Goal: Task Accomplishment & Management: Complete application form

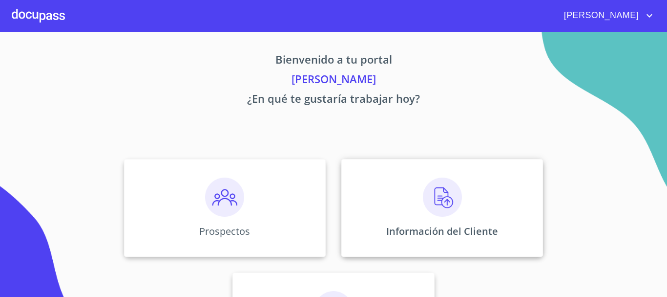
scroll to position [49, 0]
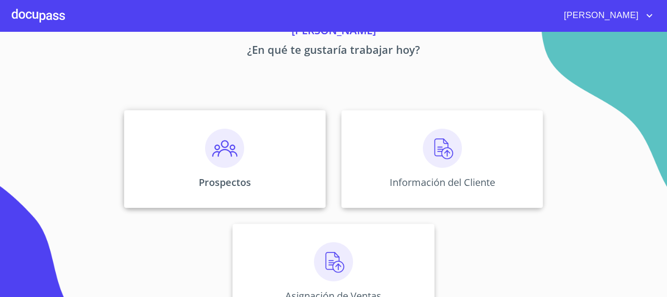
click at [248, 169] on div "Prospectos" at bounding box center [225, 159] width 202 height 98
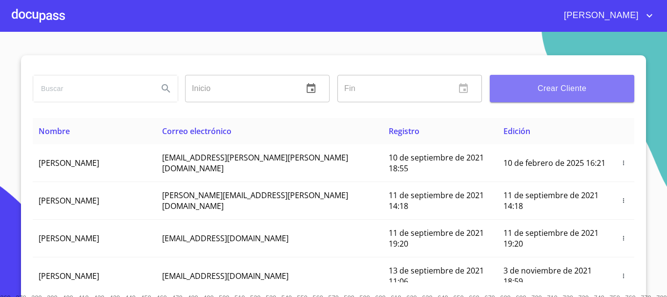
click at [601, 81] on button "Crear Cliente" at bounding box center [562, 88] width 145 height 27
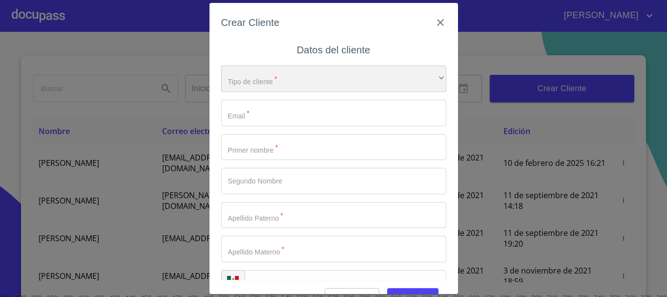
click at [330, 80] on div "​" at bounding box center [333, 78] width 225 height 26
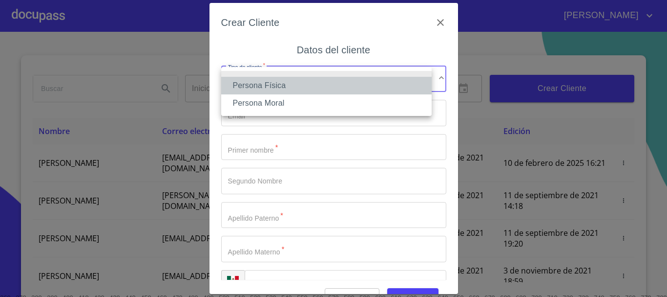
click at [329, 81] on li "Persona Física" at bounding box center [326, 86] width 211 height 18
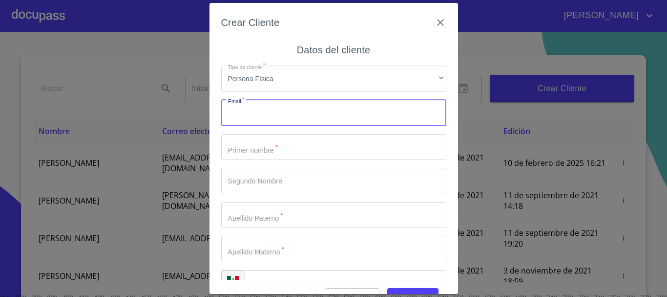
click at [308, 114] on input "Tipo de cliente   *" at bounding box center [333, 113] width 225 height 26
type input "I"
type input "i"
type input "[EMAIL_ADDRESS][DOMAIN_NAME]"
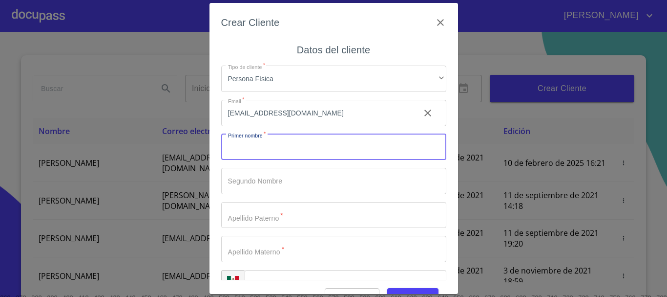
click at [290, 151] on input "Tipo de cliente   *" at bounding box center [333, 147] width 225 height 26
type input "i"
type input "ISMAR"
click at [294, 212] on input "Tipo de cliente   *" at bounding box center [333, 215] width 225 height 26
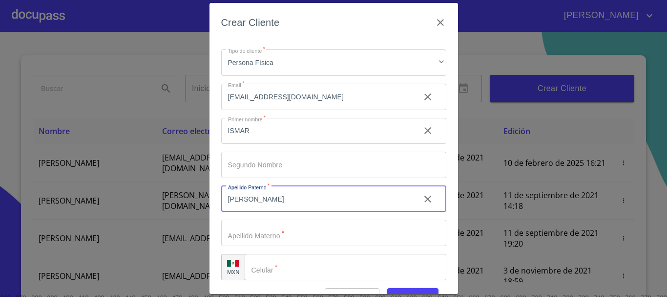
scroll to position [24, 0]
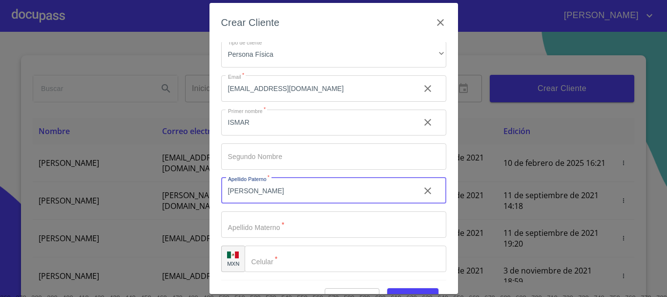
type input "[PERSON_NAME]"
click at [293, 229] on input "Tipo de cliente   *" at bounding box center [333, 224] width 225 height 26
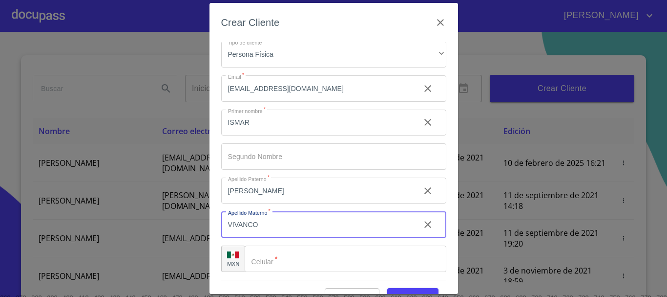
scroll to position [23, 0]
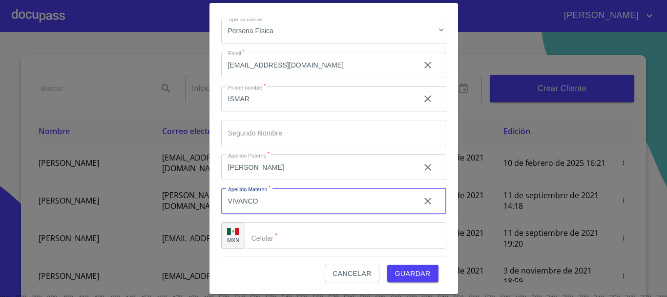
type input "VIVANCO"
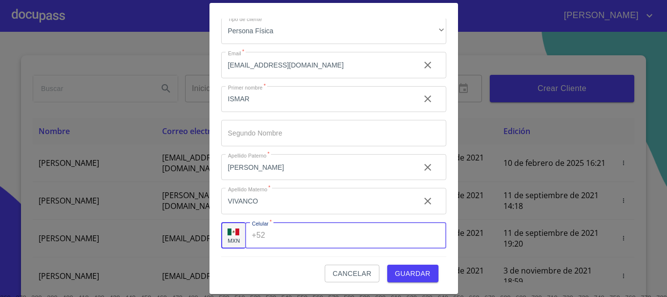
click at [293, 229] on input "Tipo de cliente   *" at bounding box center [357, 235] width 177 height 26
type input "[PHONE_NUMBER]"
click at [395, 273] on span "Guardar" at bounding box center [413, 273] width 36 height 12
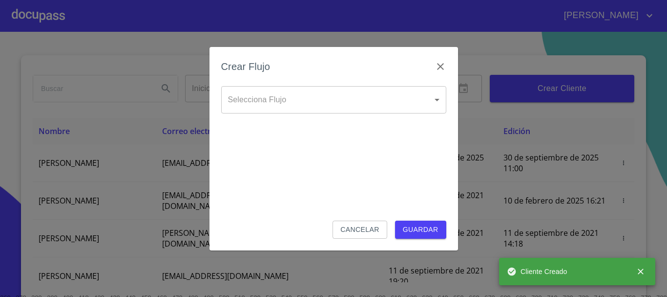
click at [331, 103] on body "[PERSON_NAME] ​ Fin ​ Crear Cliente Nombre Correo electrónico Registro Edición …" at bounding box center [333, 148] width 667 height 297
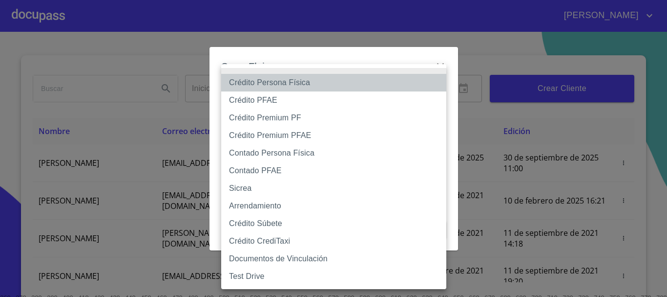
click at [297, 85] on li "Crédito Persona Física" at bounding box center [333, 83] width 225 height 18
type input "6009fb3c7d1714eb8809aa97"
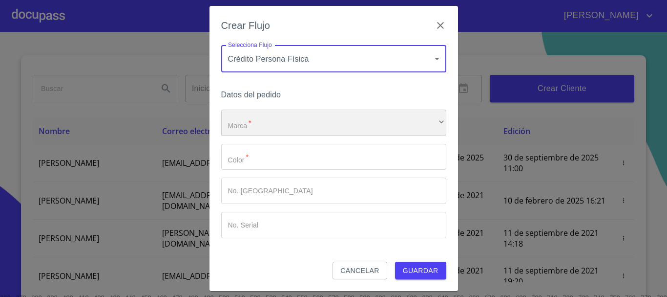
click at [304, 123] on div "​" at bounding box center [333, 122] width 225 height 26
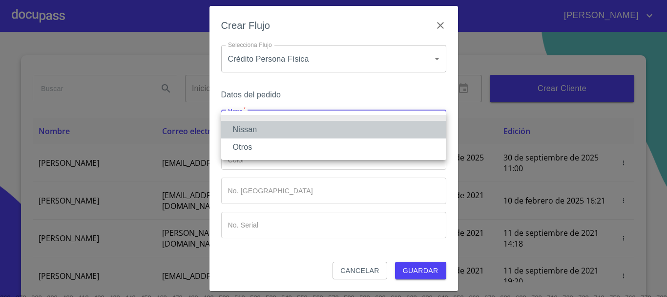
click at [303, 124] on li "Nissan" at bounding box center [333, 130] width 225 height 18
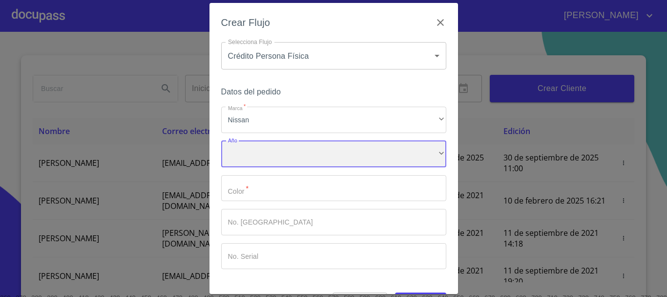
click at [292, 158] on div "​" at bounding box center [333, 154] width 225 height 26
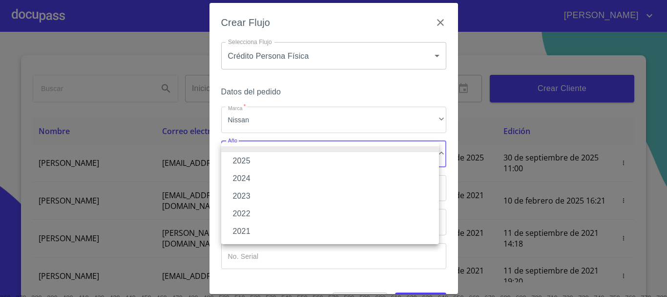
click at [287, 159] on li "2025" at bounding box center [330, 161] width 218 height 18
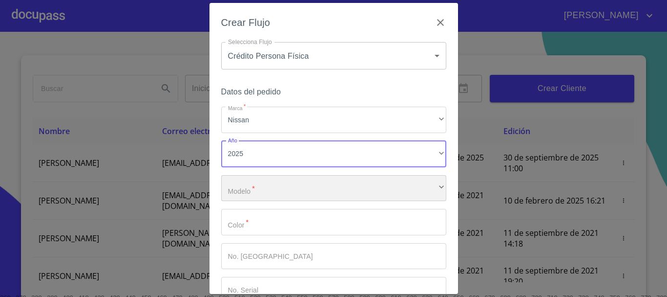
click at [286, 192] on div "​" at bounding box center [333, 188] width 225 height 26
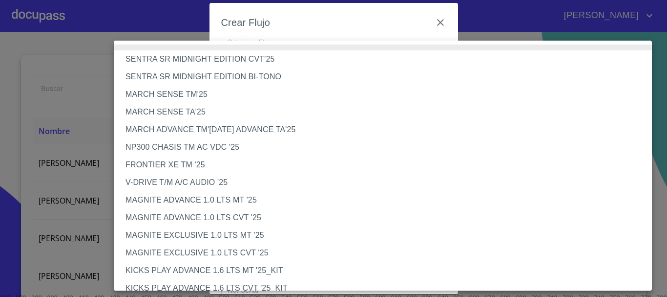
scroll to position [685, 0]
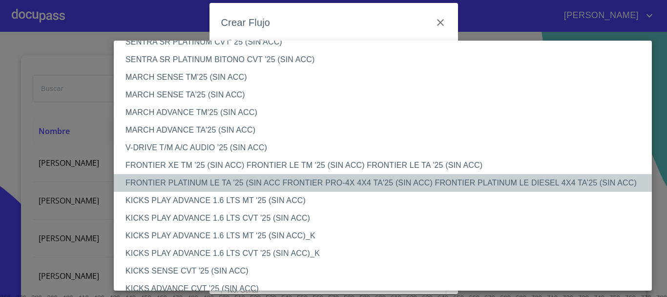
click at [218, 184] on li "FRONTIER PLATINUM LE TA '25 (SIN ACC FRONTIER PRO-4X 4X4 TA'25 (SIN ACC) FRONTI…" at bounding box center [387, 183] width 546 height 18
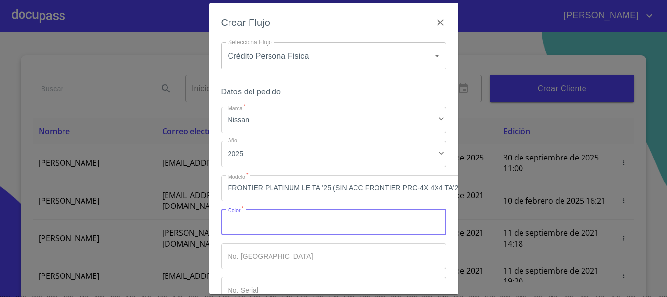
click at [280, 223] on input "Marca   *" at bounding box center [333, 222] width 225 height 26
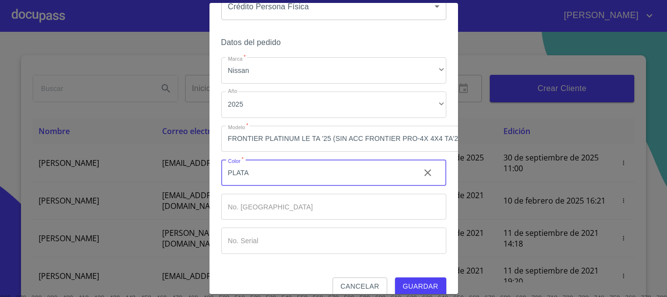
scroll to position [70, 0]
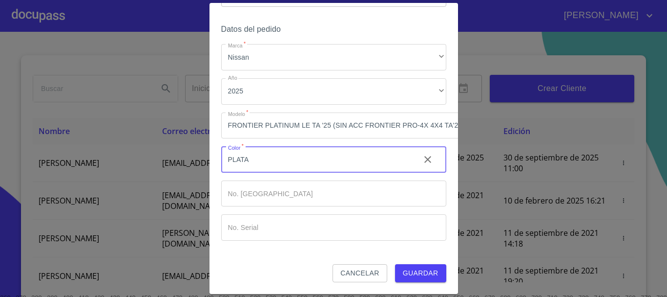
type input "PLATA"
click at [424, 267] on span "Guardar" at bounding box center [421, 273] width 36 height 12
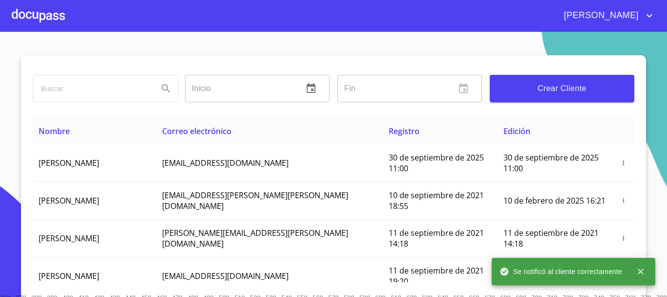
click at [646, 272] on button "close" at bounding box center [640, 270] width 21 height 21
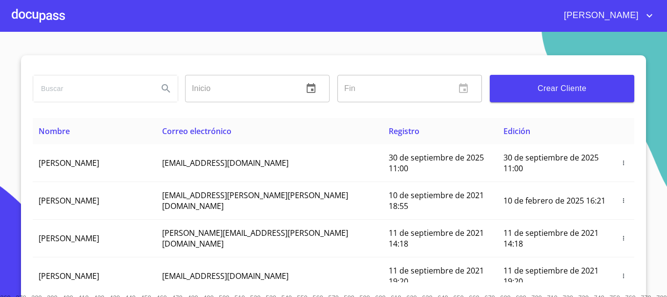
click at [42, 17] on div at bounding box center [38, 15] width 53 height 31
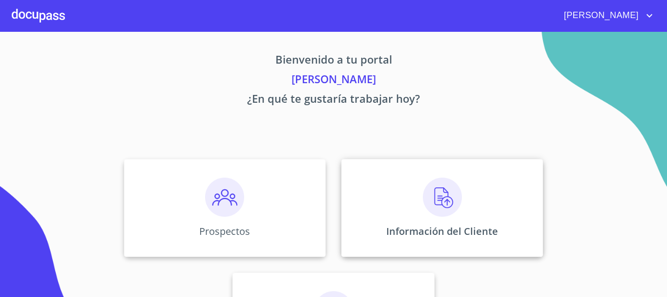
click at [462, 209] on div "Información del Cliente" at bounding box center [443, 208] width 202 height 98
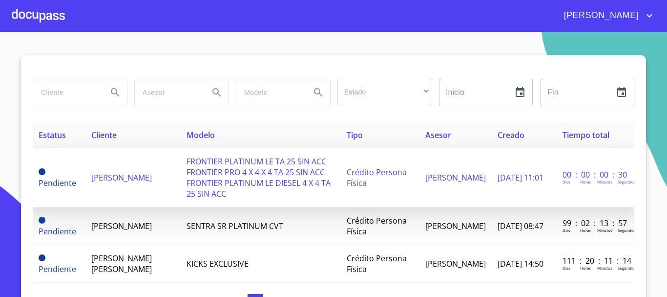
click at [250, 176] on span "FRONTIER PLATINUM LE TA 25 SIN ACC FRONTIER PRO 4 X 4 X 4 TA 25 SIN ACC FRONTIE…" at bounding box center [259, 177] width 144 height 43
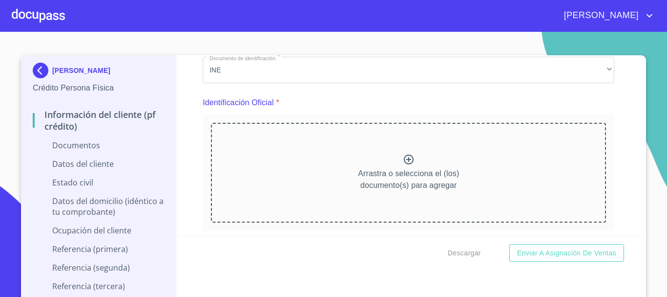
scroll to position [98, 0]
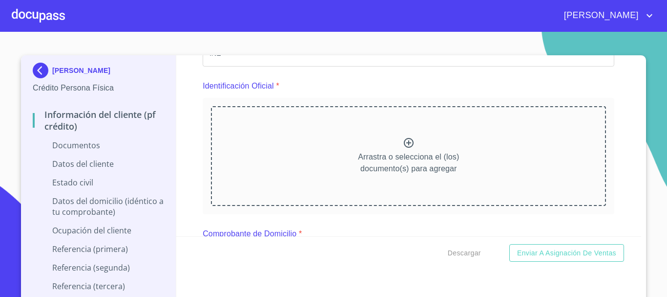
click at [403, 142] on icon at bounding box center [409, 143] width 12 height 12
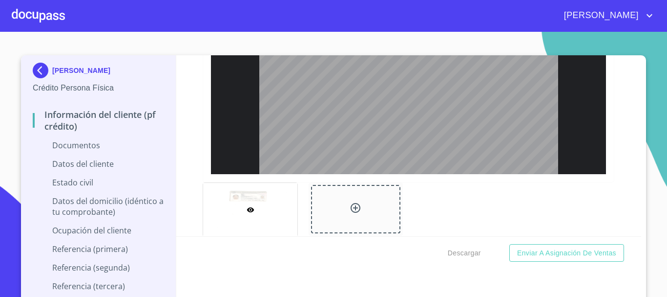
scroll to position [369, 0]
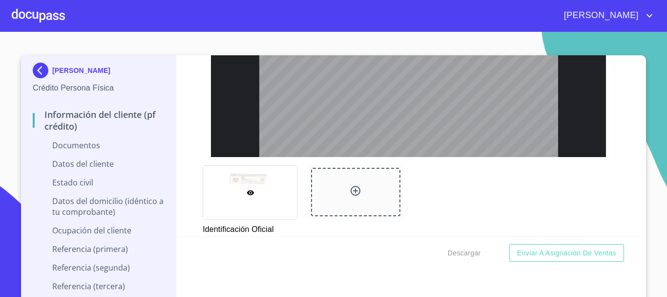
click at [341, 188] on div at bounding box center [355, 192] width 89 height 48
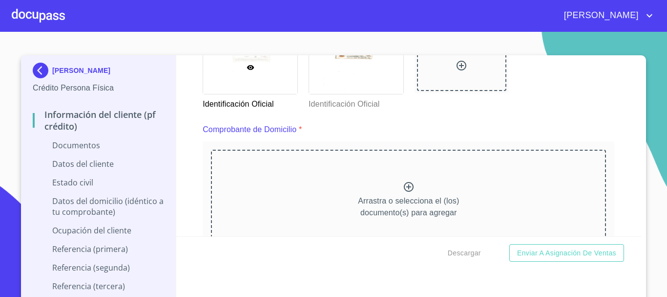
scroll to position [515, 0]
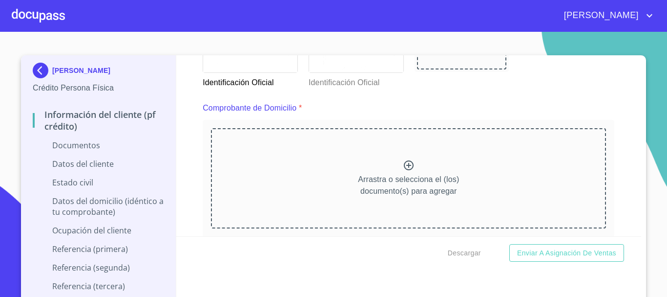
click at [403, 164] on icon at bounding box center [409, 165] width 12 height 12
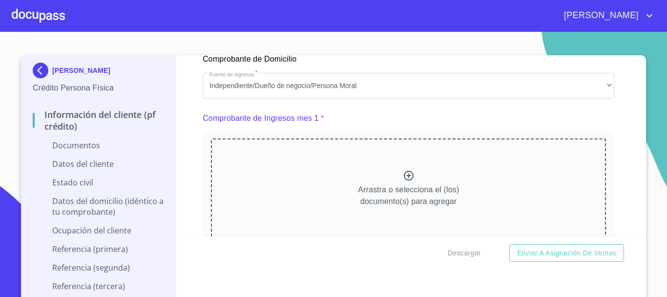
scroll to position [985, 0]
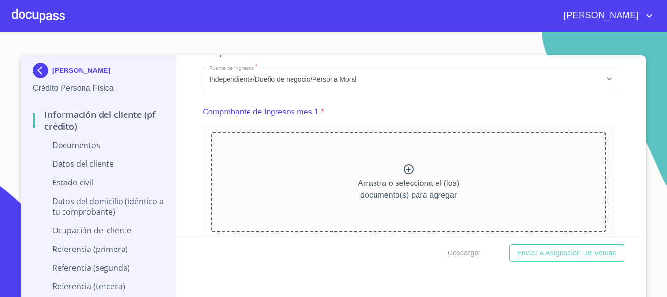
click at [404, 175] on icon at bounding box center [409, 169] width 12 height 12
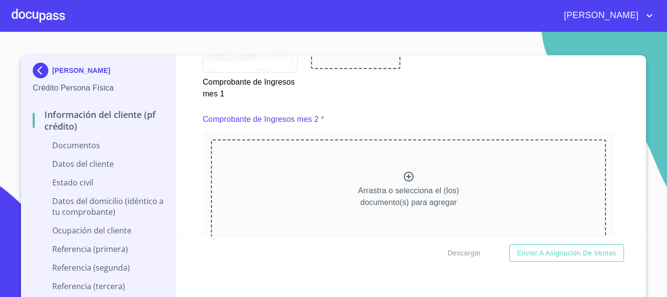
scroll to position [1443, 0]
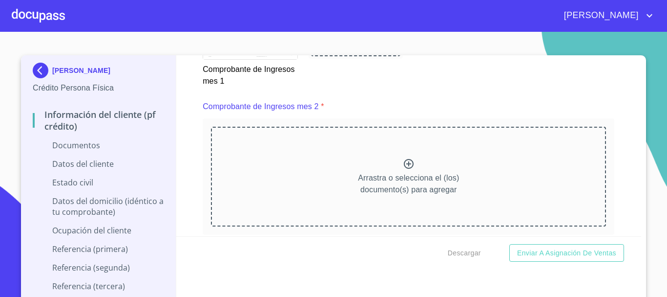
click at [405, 170] on icon at bounding box center [409, 164] width 12 height 12
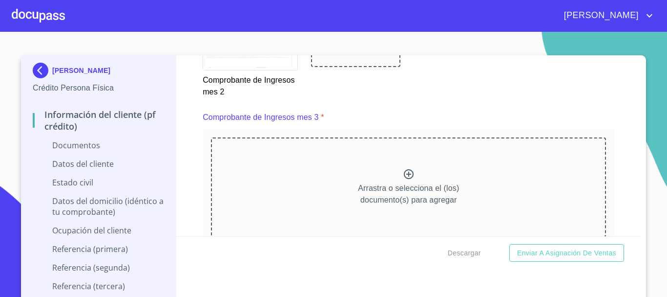
scroll to position [1923, 0]
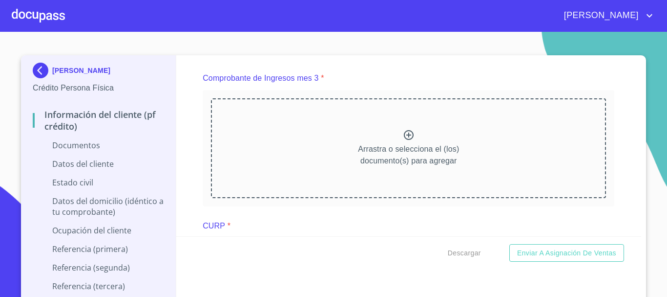
click at [404, 140] on icon at bounding box center [409, 135] width 10 height 10
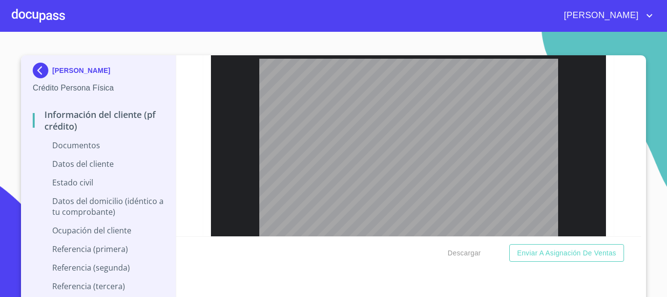
scroll to position [2031, 0]
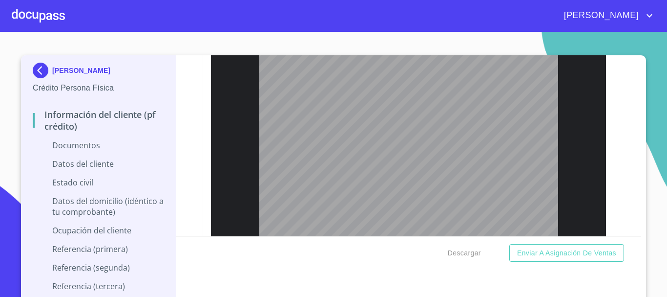
type input "2"
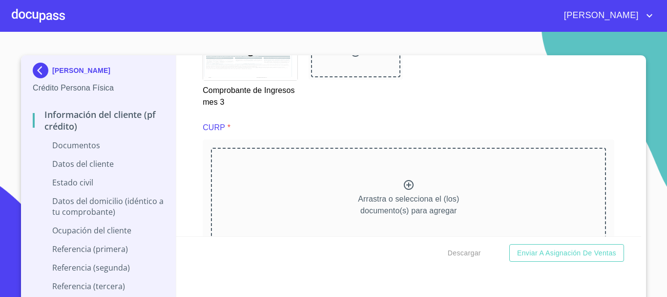
scroll to position [2331, 0]
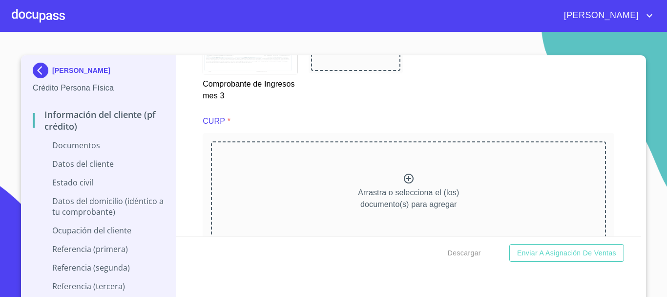
click at [403, 184] on icon at bounding box center [409, 178] width 12 height 12
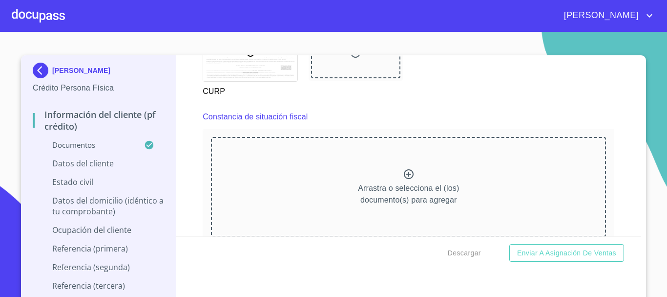
scroll to position [2782, 0]
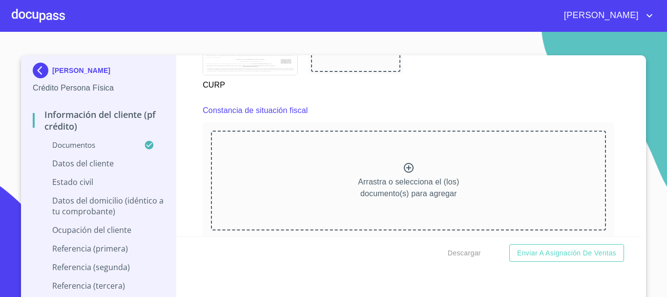
click at [404, 172] on icon at bounding box center [409, 168] width 10 height 10
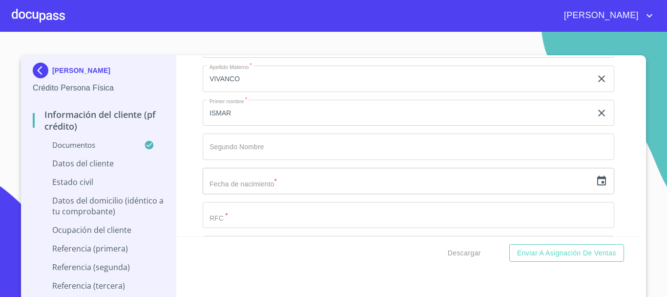
scroll to position [3341, 0]
click at [598, 185] on icon "button" at bounding box center [602, 180] width 9 height 10
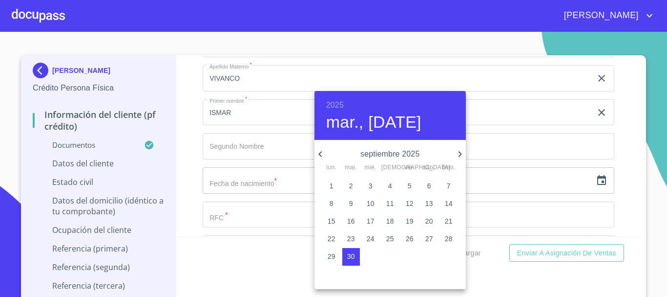
click at [338, 103] on h6 "2025" at bounding box center [335, 105] width 18 height 14
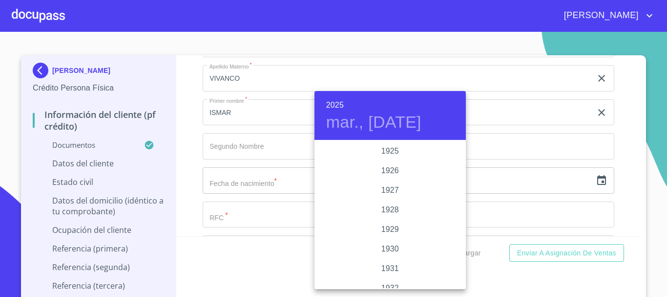
scroll to position [1896, 0]
click at [337, 103] on h6 "2025" at bounding box center [335, 105] width 18 height 14
click at [389, 183] on div "1993" at bounding box center [390, 186] width 151 height 20
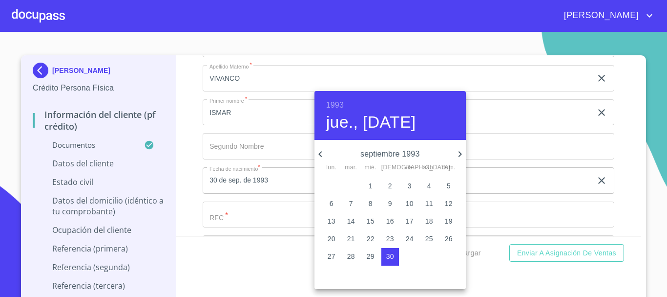
click at [321, 152] on icon "button" at bounding box center [320, 154] width 3 height 6
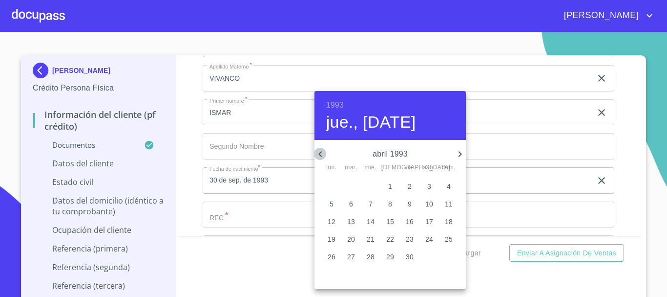
click at [321, 152] on icon "button" at bounding box center [320, 154] width 3 height 6
click at [449, 256] on p "31" at bounding box center [449, 256] width 8 height 10
type input "31 de ene. de 1993"
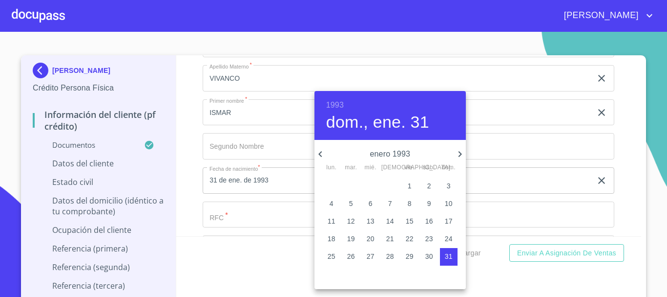
click at [517, 147] on div at bounding box center [333, 148] width 667 height 297
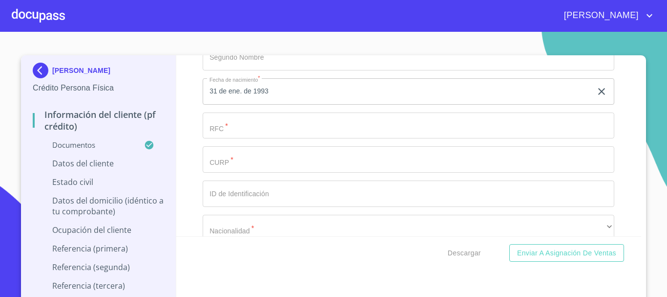
scroll to position [3439, 0]
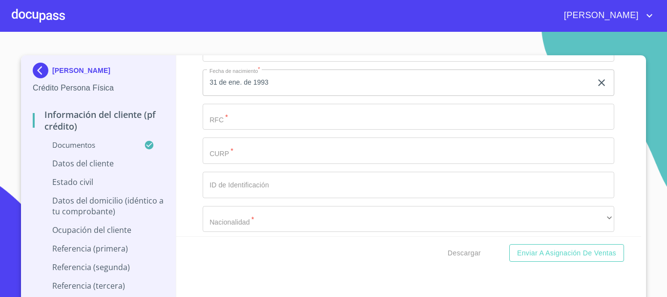
click at [323, 130] on input "Documento de identificación.   *" at bounding box center [409, 117] width 412 height 26
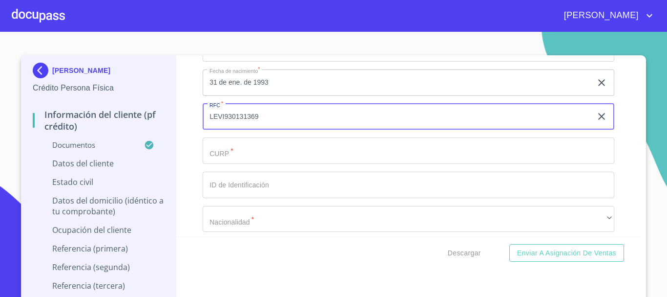
type input "LEVI930131369"
click at [307, 164] on input "Documento de identificación.   *" at bounding box center [409, 150] width 412 height 26
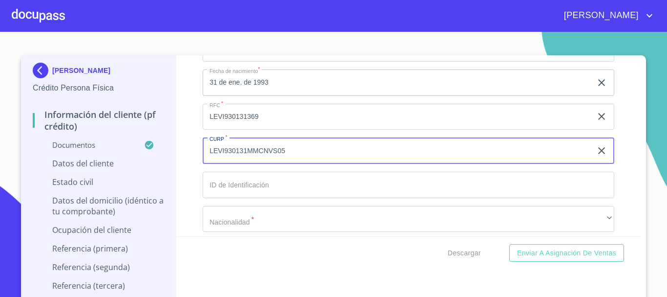
type input "LEVI930131MMCNVS05"
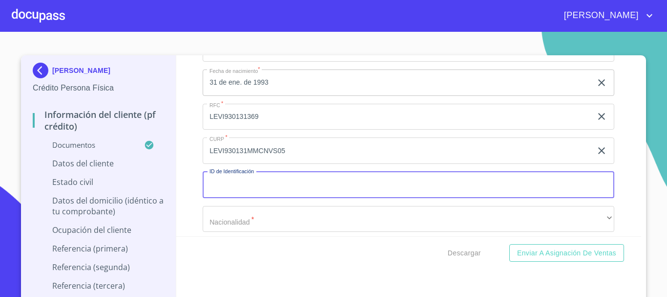
click at [289, 192] on input "Documento de identificación.   *" at bounding box center [409, 184] width 412 height 26
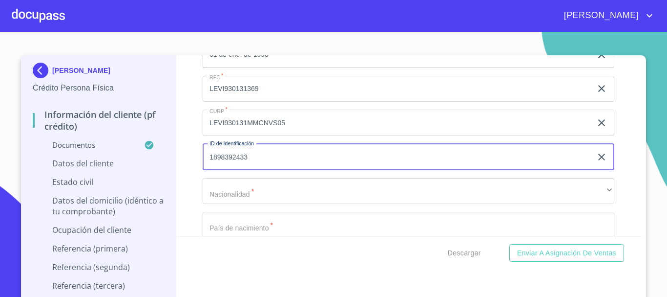
scroll to position [3487, 0]
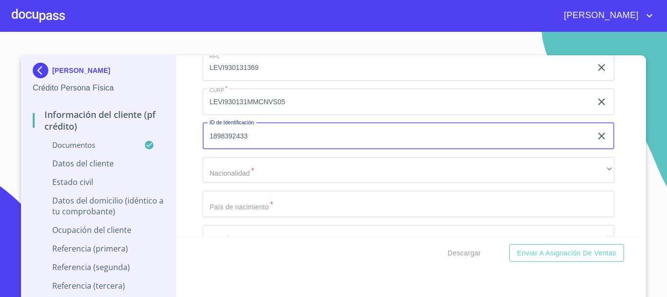
type input "1898392433"
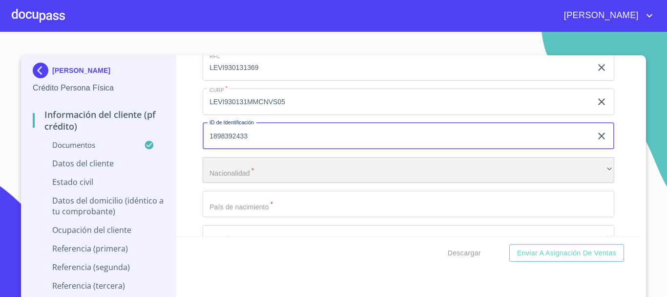
click at [280, 182] on div "​" at bounding box center [409, 170] width 412 height 26
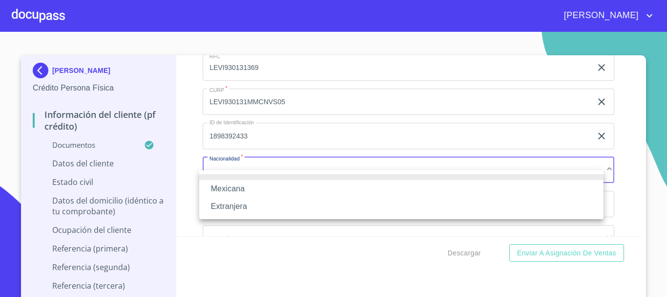
click at [272, 185] on li "Mexicana" at bounding box center [401, 189] width 405 height 18
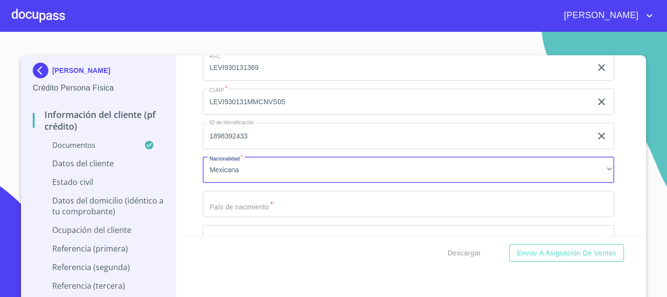
click at [268, 217] on input "Documento de identificación.   *" at bounding box center [409, 204] width 412 height 26
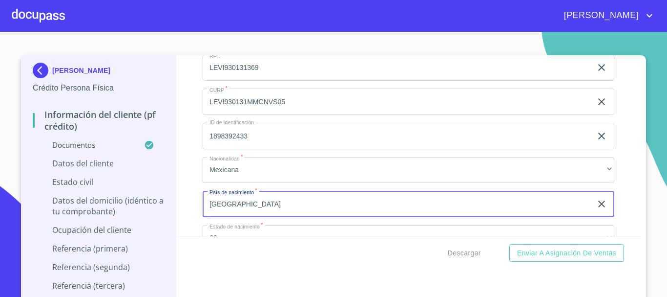
scroll to position [3536, 0]
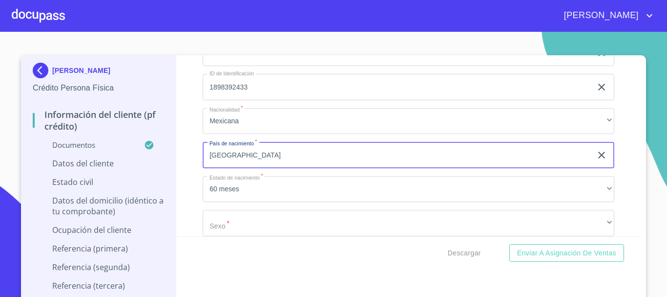
type input "[GEOGRAPHIC_DATA]"
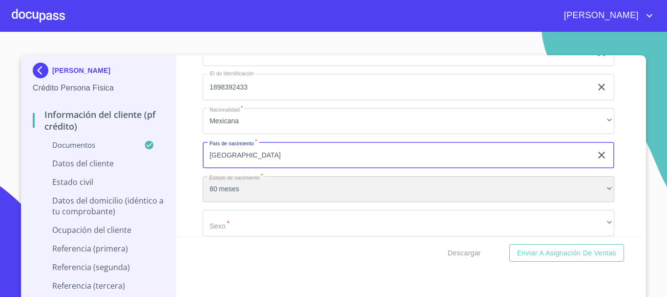
click at [271, 193] on div "60 meses" at bounding box center [409, 189] width 412 height 26
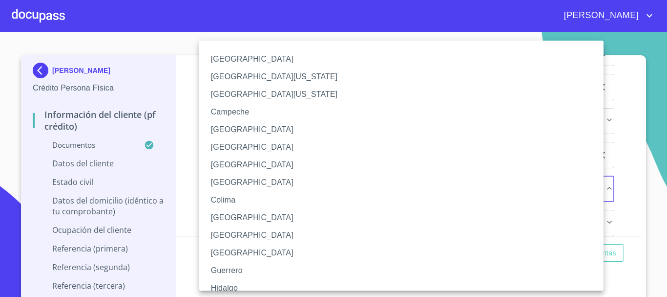
click at [254, 163] on li "[GEOGRAPHIC_DATA]" at bounding box center [405, 165] width 412 height 18
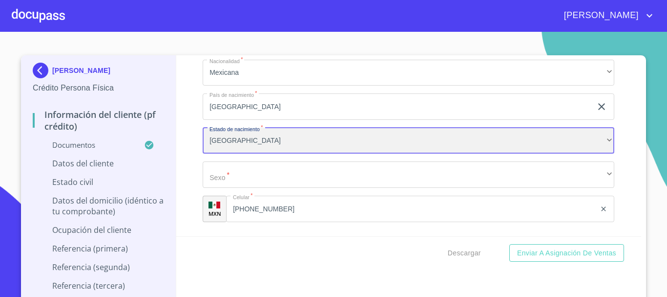
scroll to position [3585, 0]
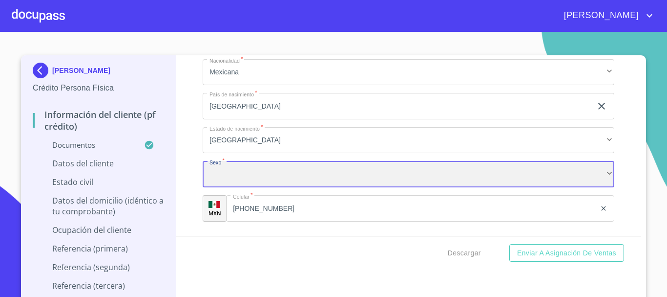
click at [251, 183] on div "​" at bounding box center [409, 174] width 412 height 26
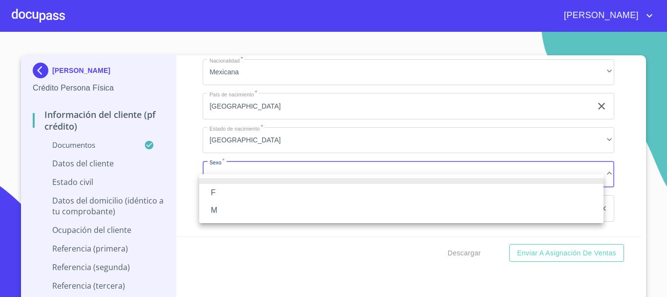
click at [249, 190] on li "F" at bounding box center [401, 193] width 405 height 18
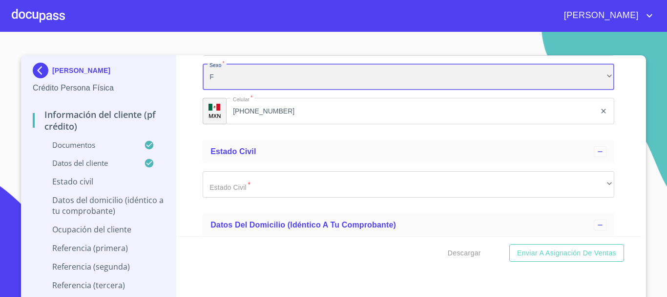
scroll to position [3683, 0]
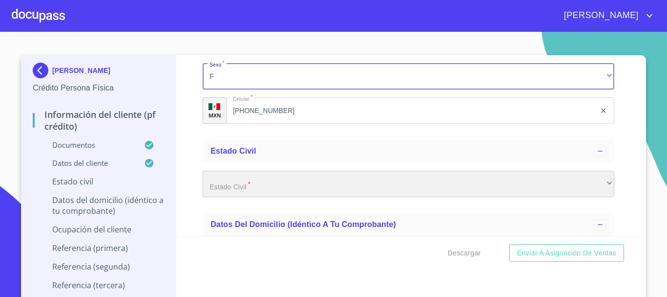
click at [284, 197] on div "​" at bounding box center [409, 184] width 412 height 26
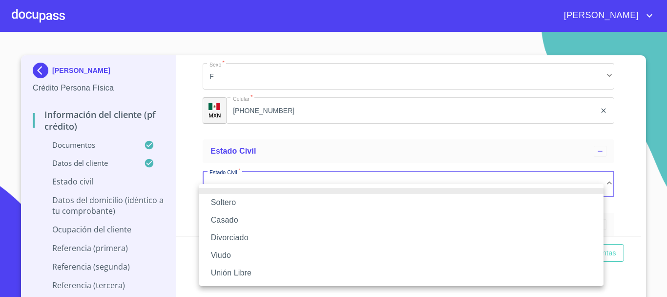
click at [273, 200] on li "Soltero" at bounding box center [401, 202] width 405 height 18
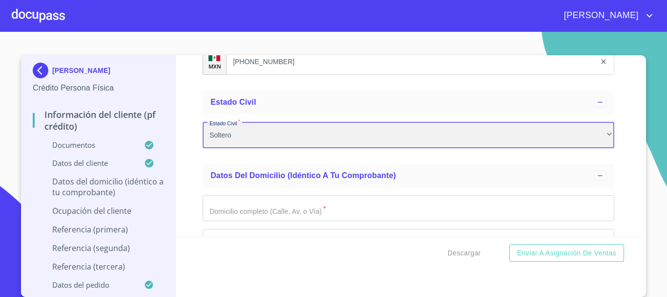
scroll to position [3781, 0]
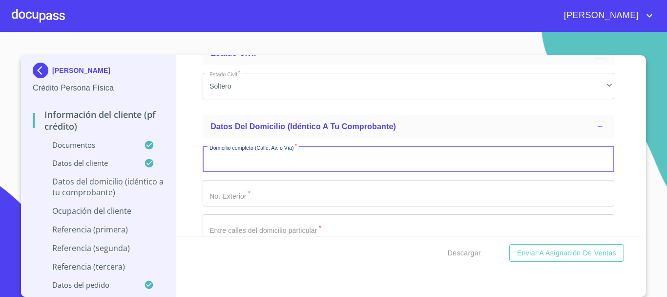
click at [281, 172] on input "Documento de identificación.   *" at bounding box center [409, 159] width 412 height 26
type input "AV DE LAS [PERSON_NAME]"
click at [278, 200] on input "Documento de identificación.   *" at bounding box center [409, 193] width 412 height 26
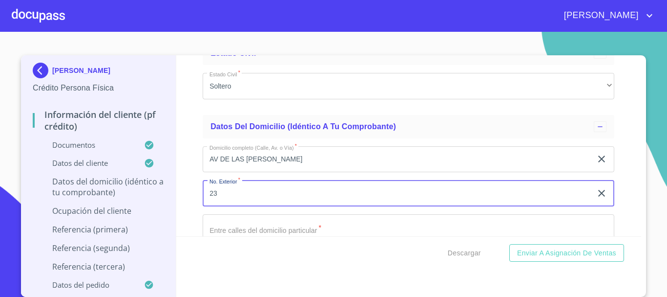
scroll to position [3829, 0]
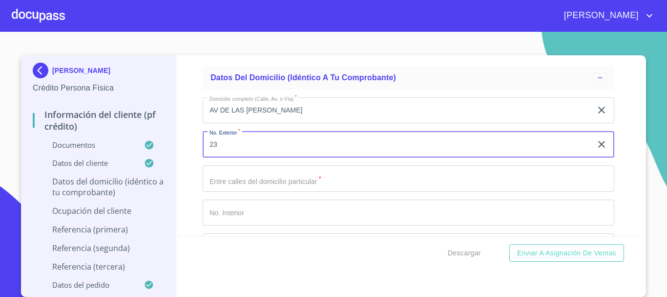
type input "23"
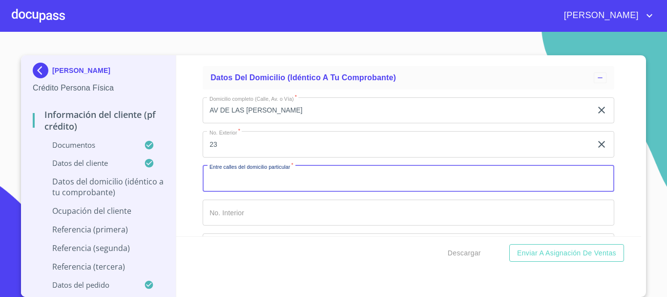
click at [277, 189] on input "Documento de identificación.   *" at bounding box center [409, 178] width 412 height 26
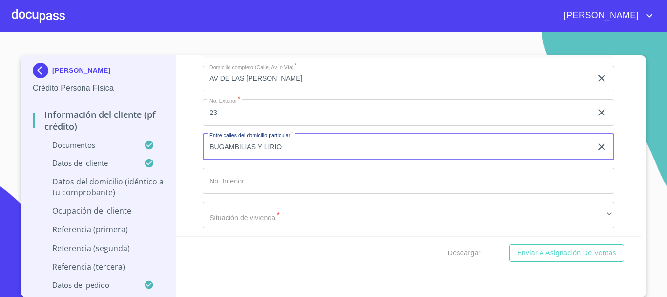
scroll to position [3878, 0]
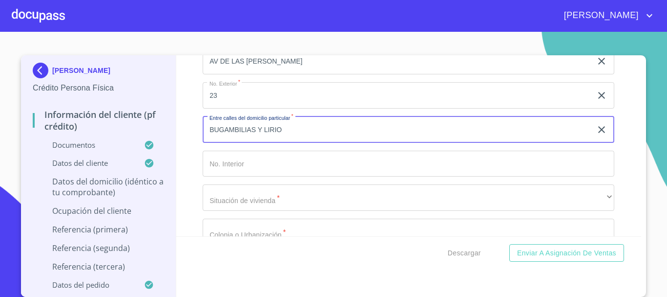
type input "BUGAMBILIAS Y LIRIO"
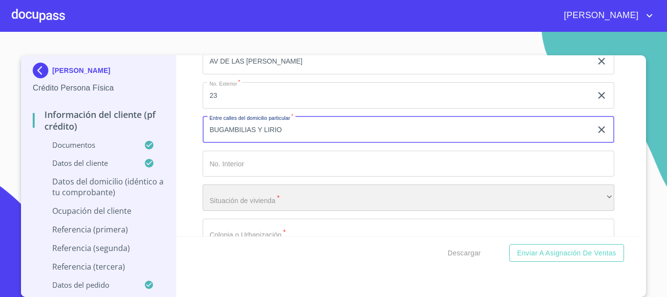
click at [267, 206] on div "​" at bounding box center [409, 197] width 412 height 26
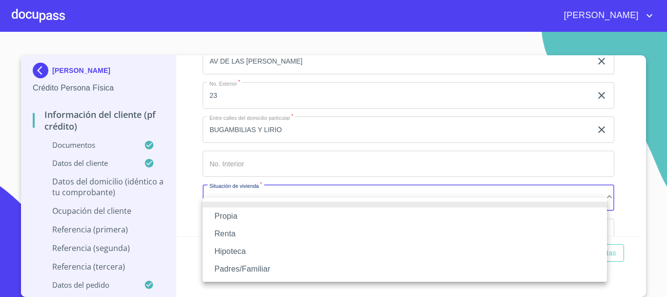
click at [259, 210] on li "Propia" at bounding box center [405, 216] width 405 height 18
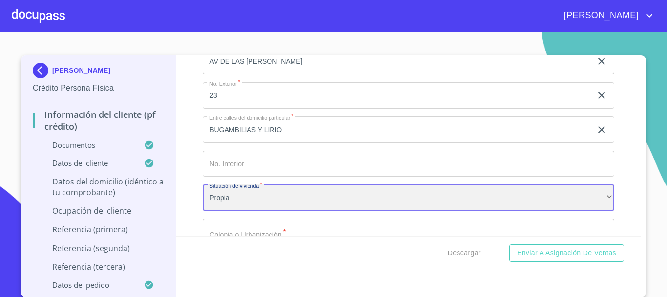
scroll to position [3927, 0]
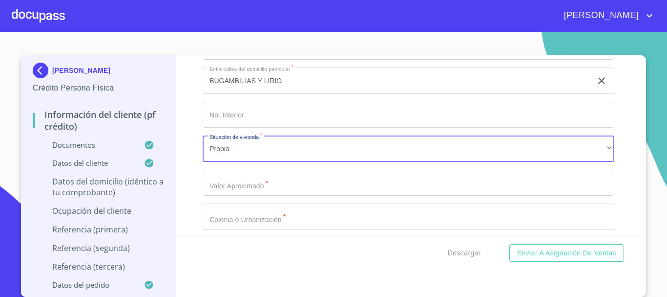
click at [278, 194] on input "Documento de identificación.   *" at bounding box center [409, 183] width 412 height 26
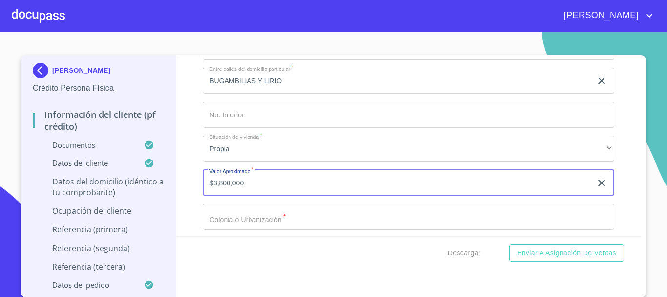
type input "$3,800,000"
click at [277, 230] on input "Documento de identificación.   *" at bounding box center [409, 216] width 412 height 26
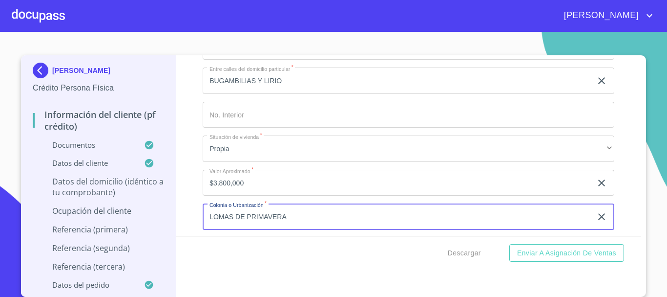
click at [243, 227] on input "LOMAS DE PRIMAVERA" at bounding box center [397, 216] width 389 height 26
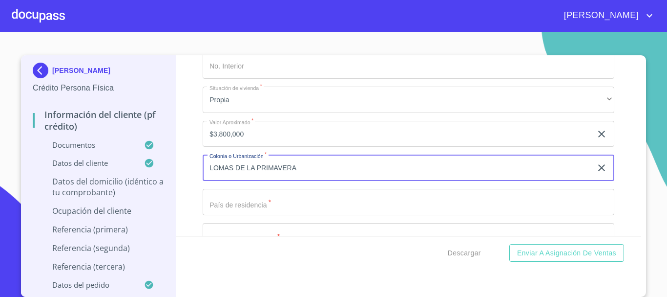
type input "LOMAS DE LA PRIMAVERA"
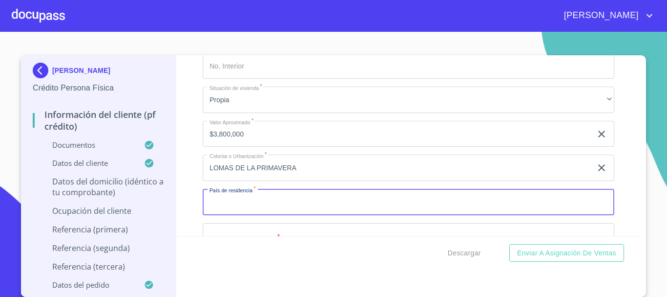
click at [292, 215] on input "Documento de identificación.   *" at bounding box center [409, 202] width 412 height 26
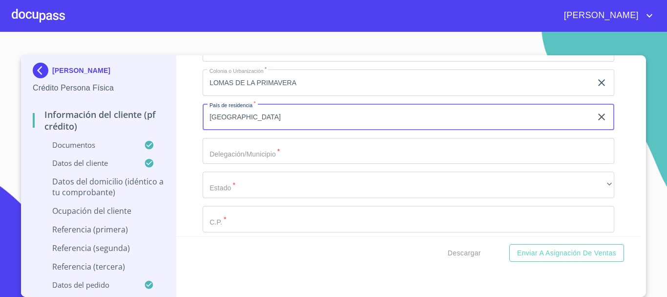
scroll to position [4074, 0]
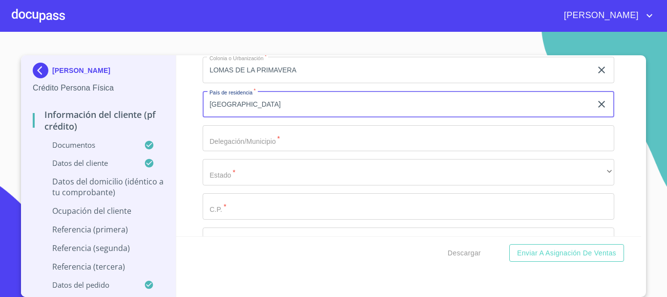
type input "[GEOGRAPHIC_DATA]"
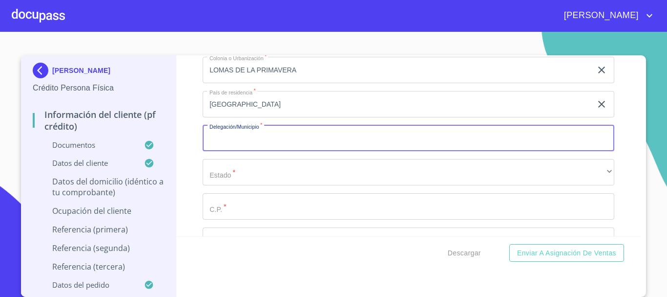
click at [274, 151] on input "Documento de identificación.   *" at bounding box center [409, 138] width 412 height 26
type input "ZAPOPAN"
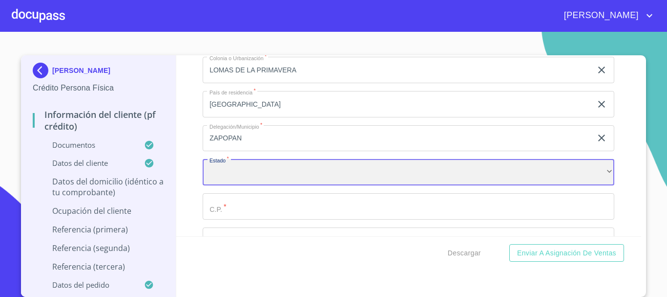
click at [273, 185] on div "​" at bounding box center [409, 172] width 412 height 26
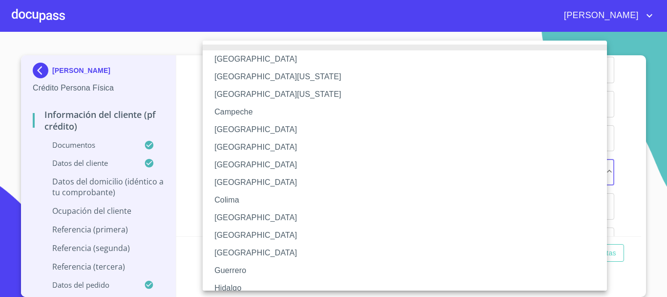
scroll to position [49, 0]
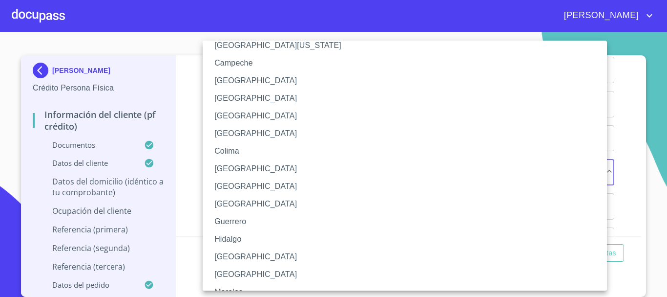
click at [245, 252] on li "[GEOGRAPHIC_DATA]" at bounding box center [409, 257] width 412 height 18
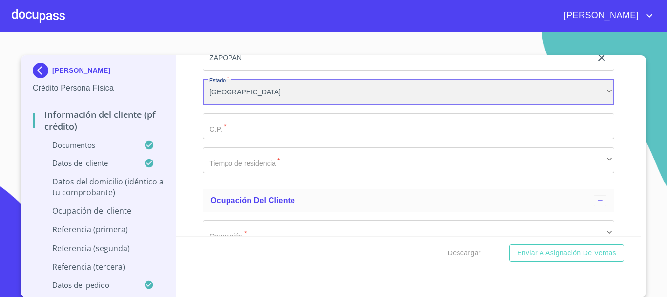
scroll to position [4171, 0]
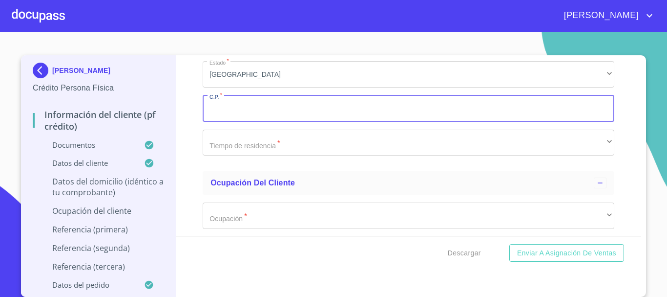
click at [256, 121] on input "Documento de identificación.   *" at bounding box center [409, 108] width 412 height 26
type input "45065"
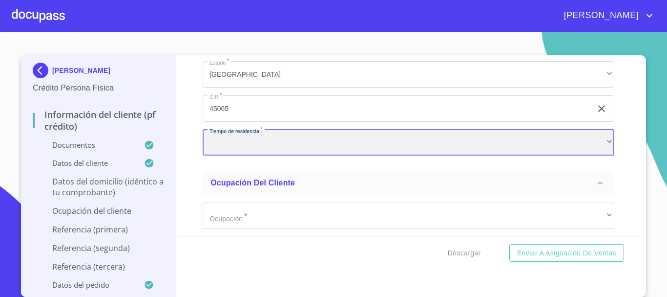
click at [266, 146] on div "​" at bounding box center [409, 142] width 412 height 26
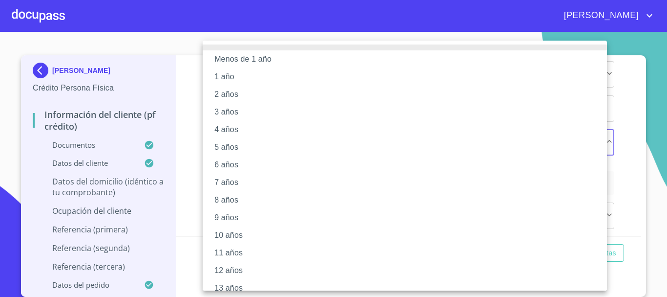
click at [236, 231] on li "10 años" at bounding box center [409, 235] width 412 height 18
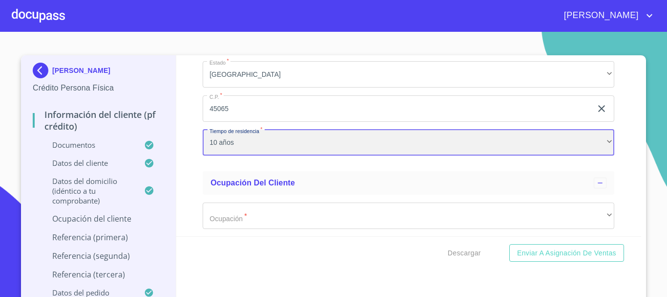
scroll to position [4220, 0]
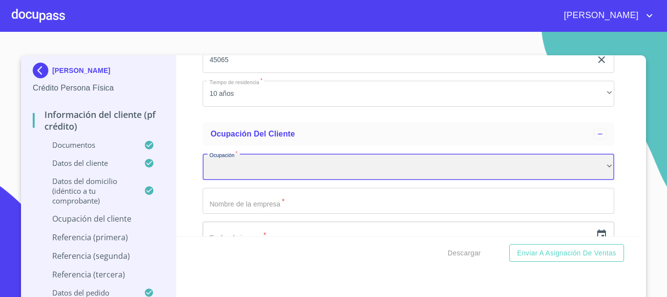
click at [263, 165] on div "​" at bounding box center [409, 166] width 412 height 26
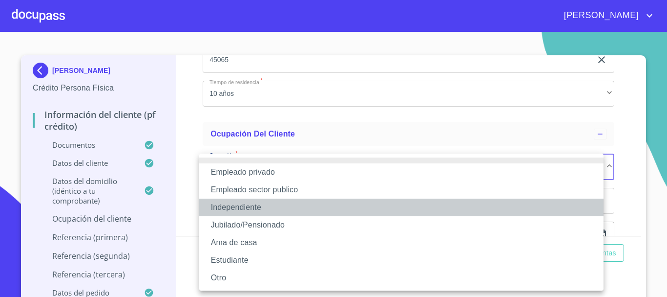
click at [264, 209] on li "Independiente" at bounding box center [401, 207] width 405 height 18
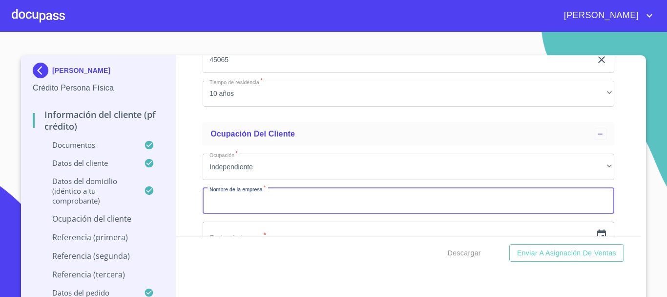
click at [269, 213] on input "Documento de identificación.   *" at bounding box center [409, 201] width 412 height 26
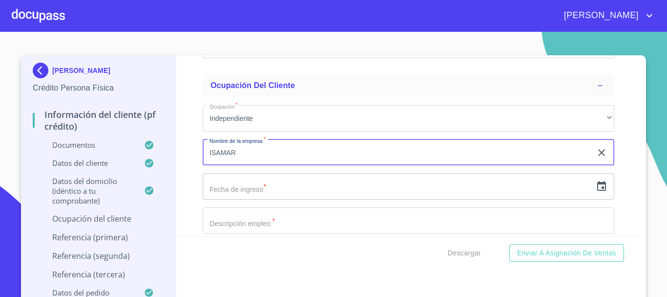
scroll to position [4269, 0]
click at [340, 163] on input "ISAMAR" at bounding box center [397, 152] width 389 height 26
type input "[PERSON_NAME] [PERSON_NAME]"
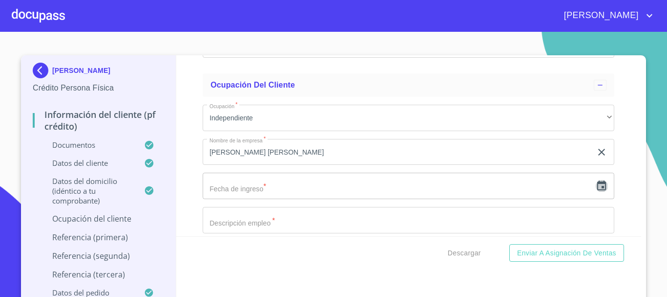
click at [598, 190] on icon "button" at bounding box center [602, 185] width 9 height 10
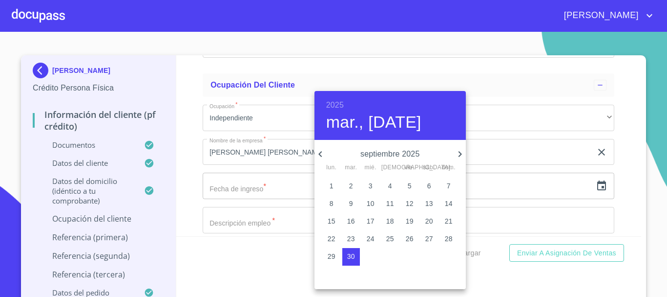
click at [341, 105] on h6 "2025" at bounding box center [335, 105] width 18 height 14
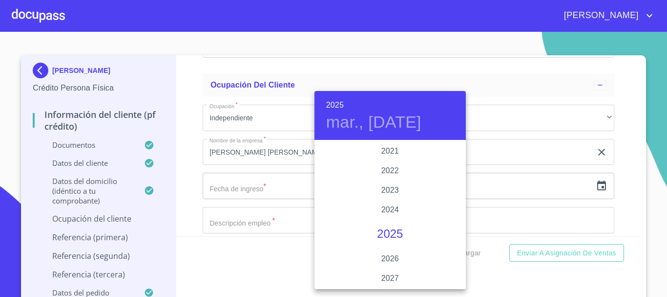
scroll to position [1857, 0]
click at [387, 152] on div "2020" at bounding box center [390, 151] width 151 height 20
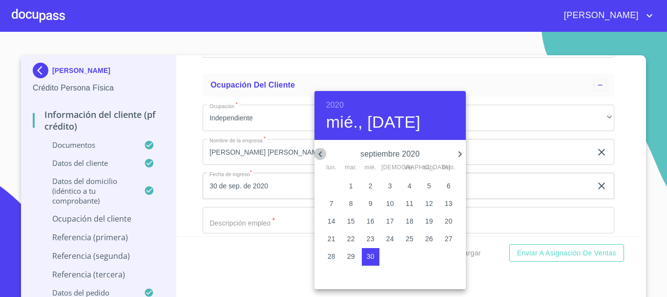
click at [320, 154] on icon "button" at bounding box center [320, 154] width 3 height 6
click at [329, 202] on span "3" at bounding box center [332, 203] width 18 height 10
type input "3 de ago. de 2020"
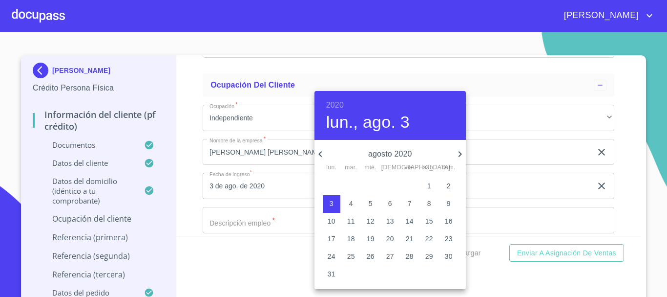
click at [522, 153] on div at bounding box center [333, 148] width 667 height 297
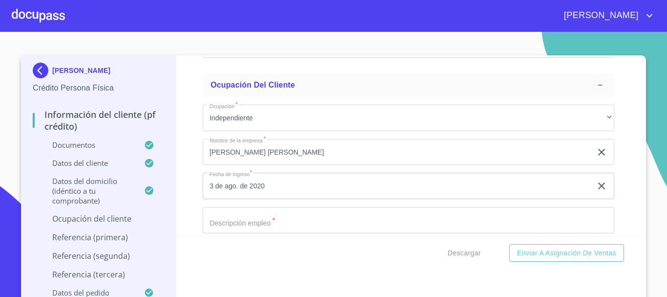
scroll to position [4318, 0]
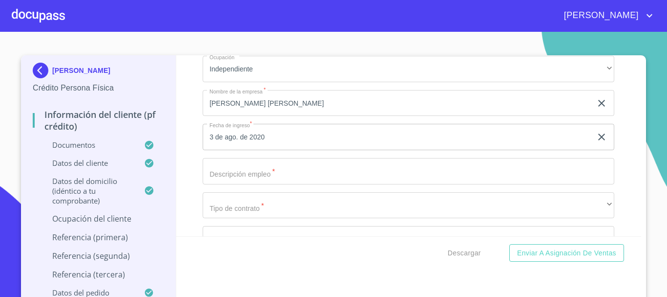
click at [332, 181] on input "Documento de identificación.   *" at bounding box center [409, 171] width 412 height 26
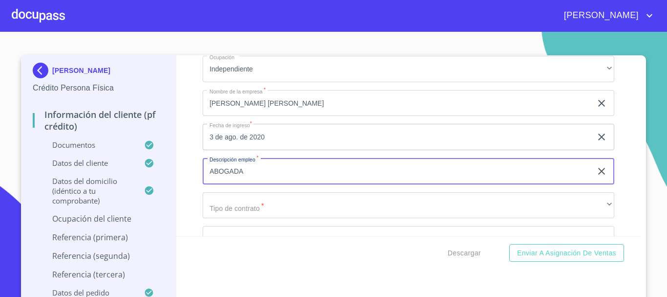
type input "ABOGADA"
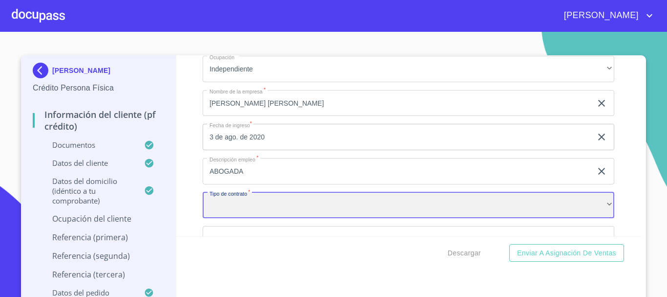
click at [313, 215] on div "​" at bounding box center [409, 205] width 412 height 26
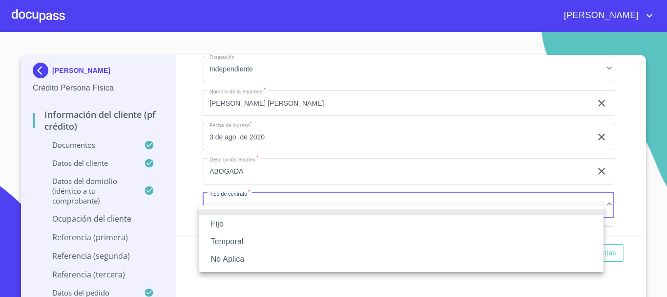
click at [272, 260] on li "No Aplica" at bounding box center [401, 259] width 405 height 18
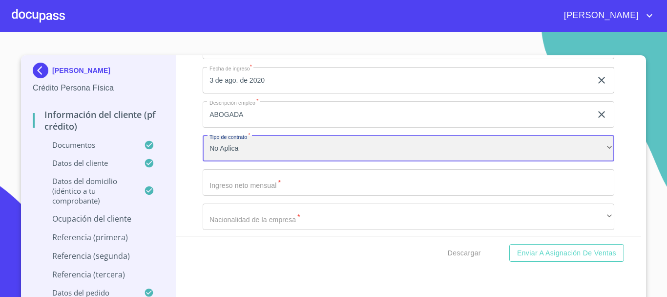
scroll to position [4416, 0]
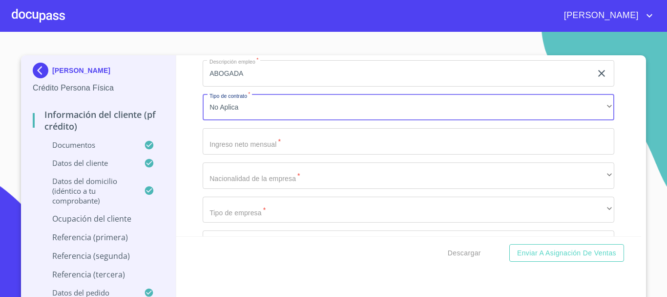
click at [287, 154] on input "Documento de identificación.   *" at bounding box center [409, 141] width 412 height 26
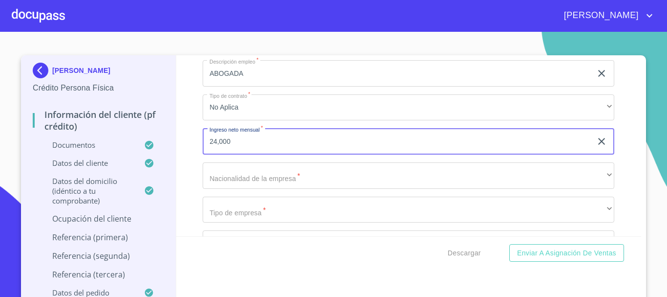
type input "24,000"
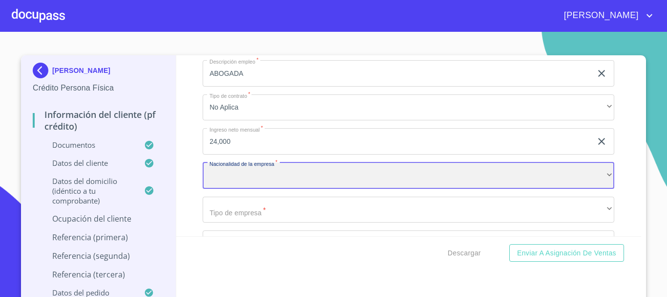
click at [288, 189] on div "​" at bounding box center [409, 175] width 412 height 26
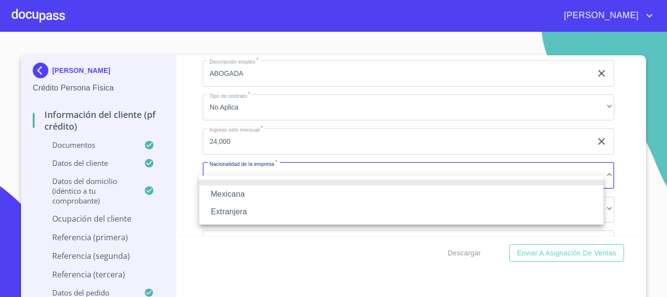
click at [288, 192] on li "Mexicana" at bounding box center [401, 194] width 405 height 18
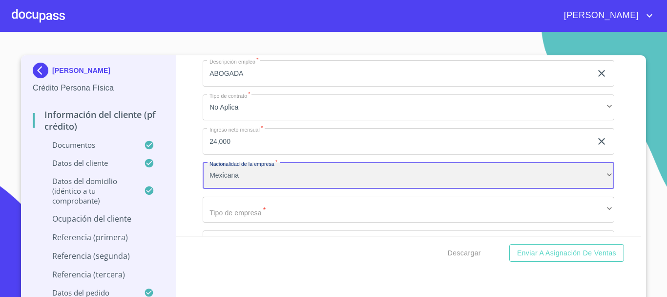
scroll to position [4465, 0]
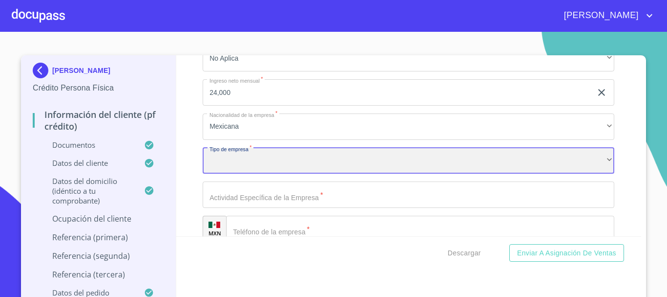
click at [287, 169] on div "​" at bounding box center [409, 161] width 412 height 26
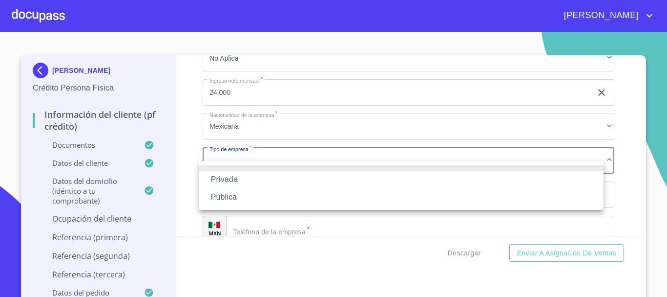
click at [278, 177] on li "Privada" at bounding box center [401, 180] width 405 height 18
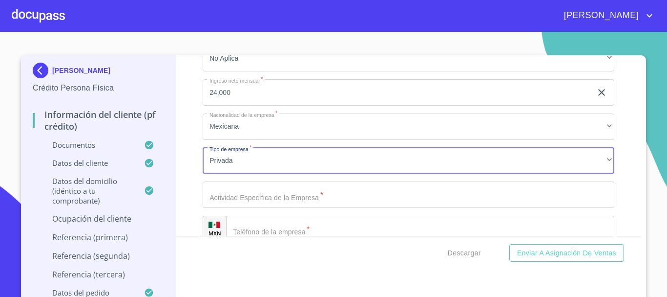
click at [278, 207] on input "Documento de identificación.   *" at bounding box center [409, 194] width 412 height 26
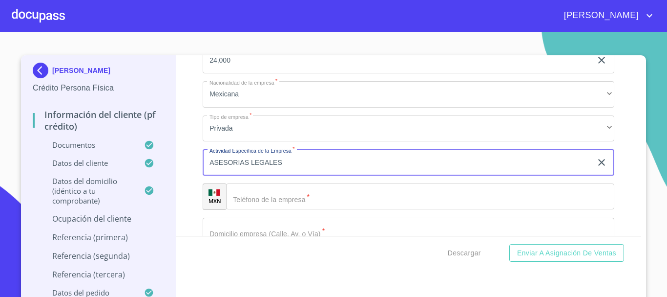
scroll to position [4513, 0]
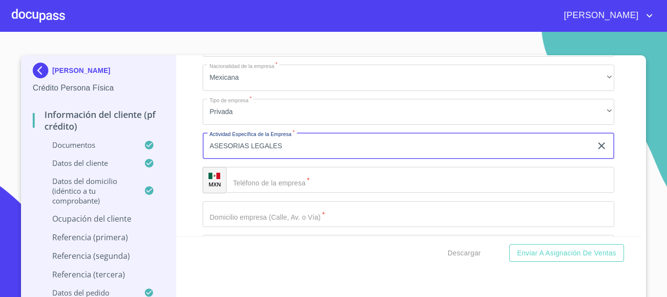
type input "ASESORIAS LEGALES"
click at [281, 193] on input "Documento de identificación.   *" at bounding box center [420, 180] width 388 height 26
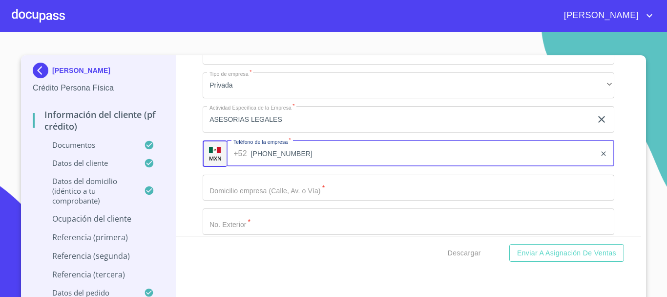
scroll to position [4562, 0]
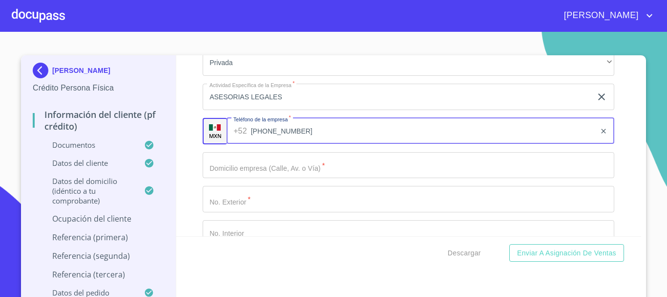
type input "[PHONE_NUMBER]"
click at [287, 178] on input "Documento de identificación.   *" at bounding box center [409, 165] width 412 height 26
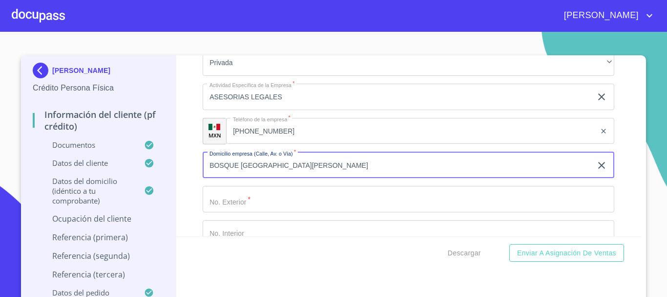
type input "BOSQUE [GEOGRAPHIC_DATA][PERSON_NAME]"
click at [265, 212] on input "Documento de identificación.   *" at bounding box center [409, 199] width 412 height 26
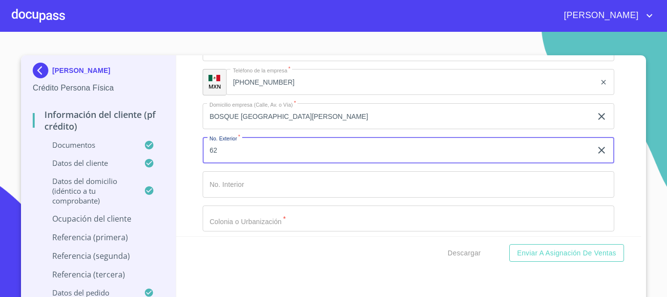
scroll to position [4660, 0]
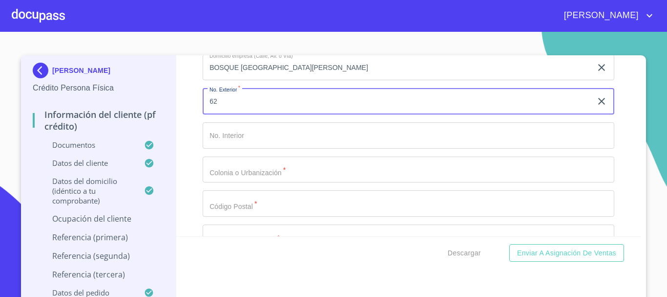
type input "62"
click at [276, 183] on input "Documento de identificación.   *" at bounding box center [409, 169] width 412 height 26
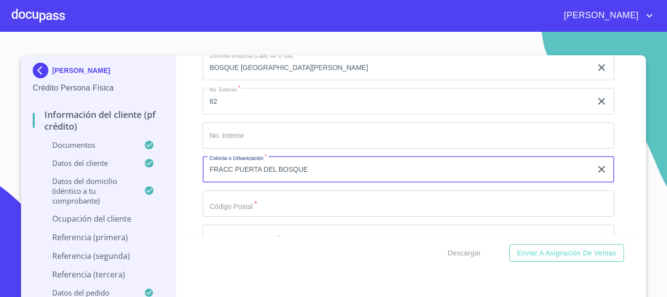
type input "FRACC PUERTA DEL BOSQUE"
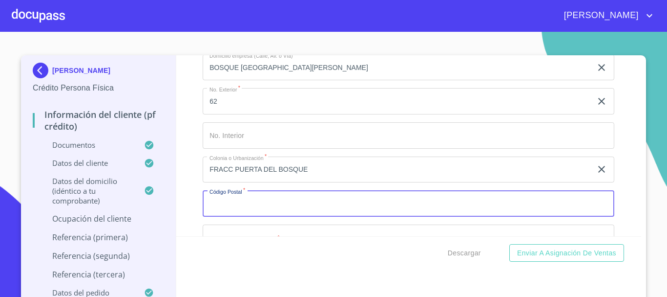
click at [283, 216] on input "Documento de identificación.   *" at bounding box center [409, 203] width 412 height 26
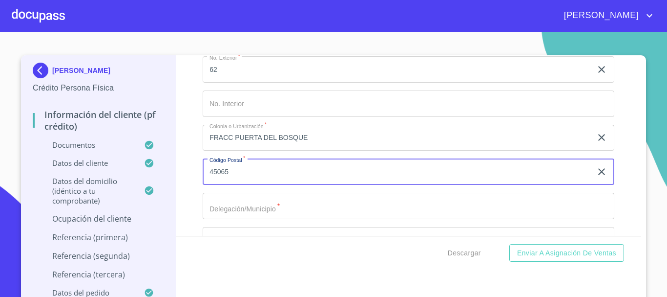
scroll to position [4709, 0]
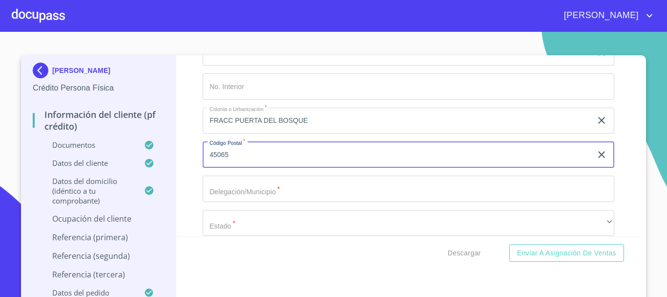
type input "45065"
click at [282, 202] on input "Documento de identificación.   *" at bounding box center [409, 188] width 412 height 26
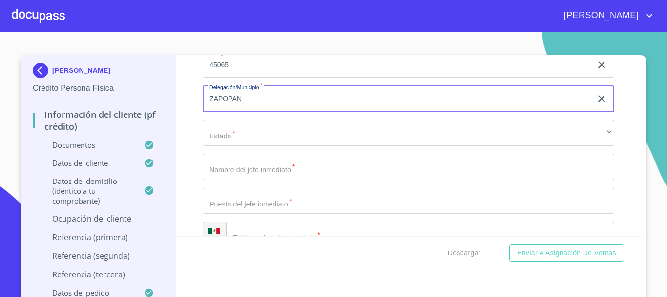
scroll to position [4807, 0]
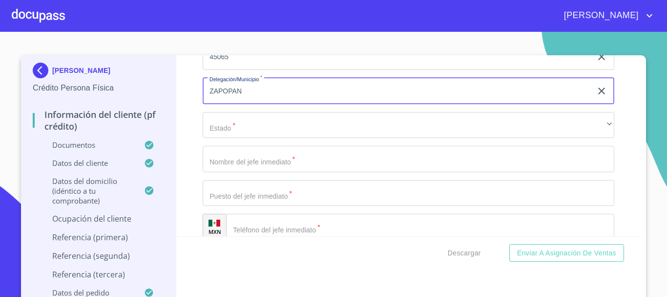
type input "ZAPOPAN"
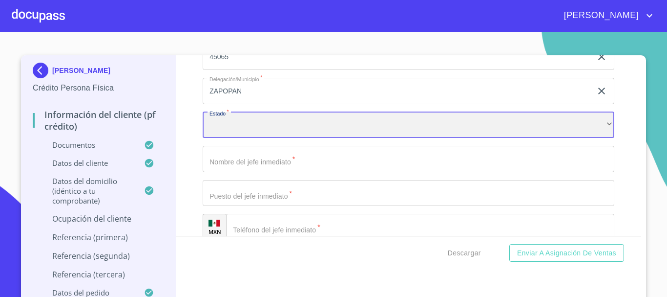
click at [271, 132] on div "​" at bounding box center [409, 125] width 412 height 26
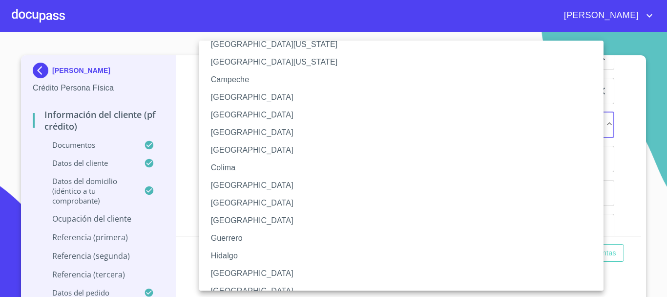
scroll to position [49, 0]
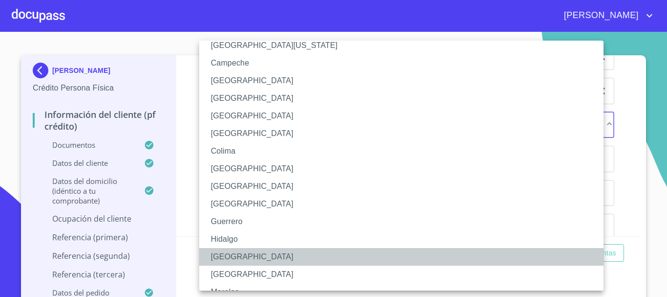
click at [240, 252] on li "[GEOGRAPHIC_DATA]" at bounding box center [405, 257] width 412 height 18
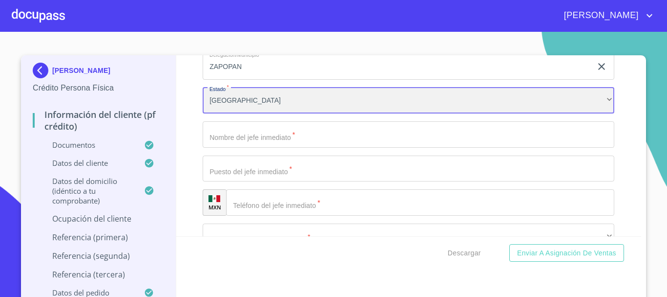
scroll to position [4855, 0]
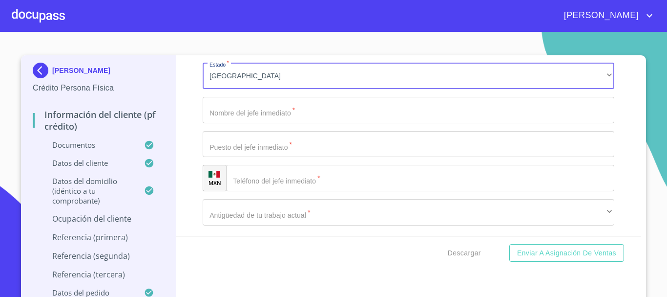
click at [286, 121] on input "Documento de identificación.   *" at bounding box center [409, 110] width 412 height 26
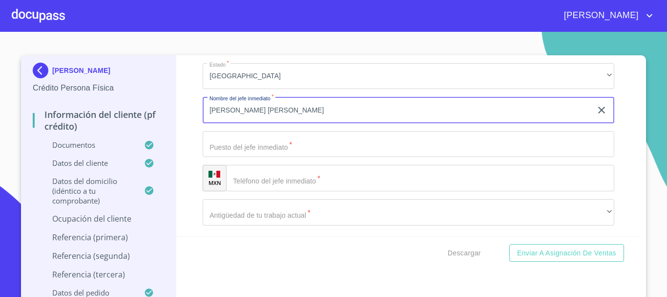
type input "[PERSON_NAME] [PERSON_NAME]"
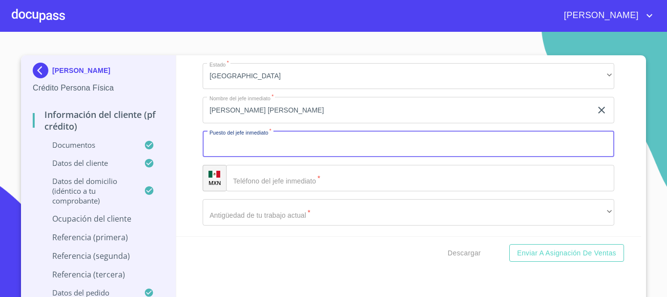
click at [278, 156] on input "Documento de identificación.   *" at bounding box center [409, 144] width 412 height 26
type input "A"
type input "PROPIETARIA"
click at [301, 191] on input "Documento de identificación.   *" at bounding box center [420, 178] width 388 height 26
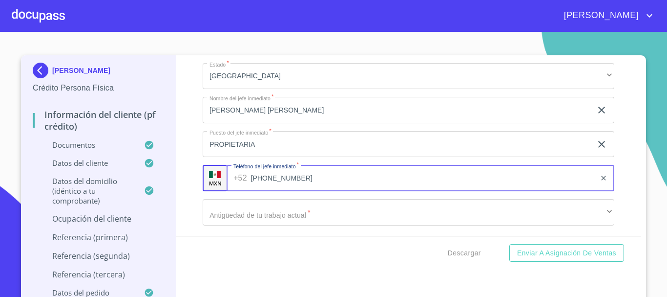
scroll to position [4904, 0]
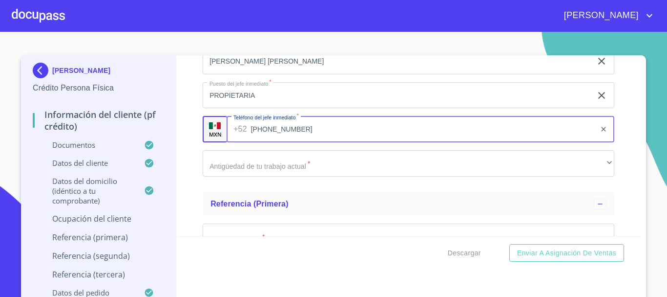
type input "[PHONE_NUMBER]"
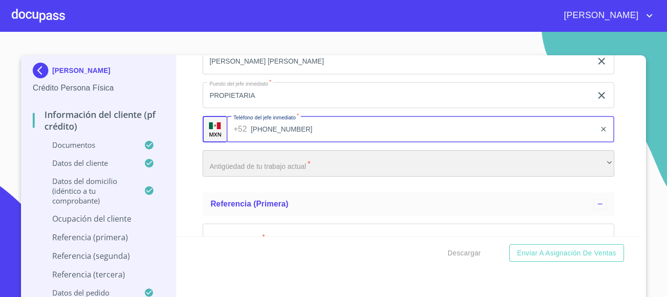
click at [303, 174] on div "​" at bounding box center [409, 163] width 412 height 26
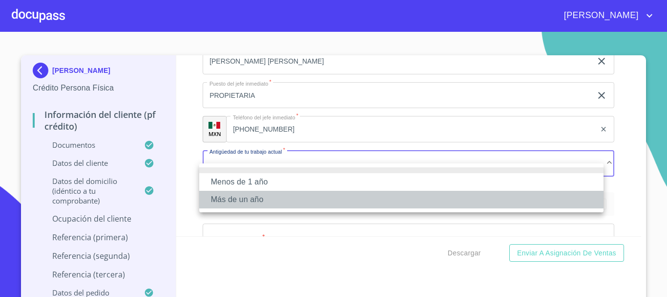
click at [280, 200] on li "Más de un año" at bounding box center [401, 200] width 405 height 18
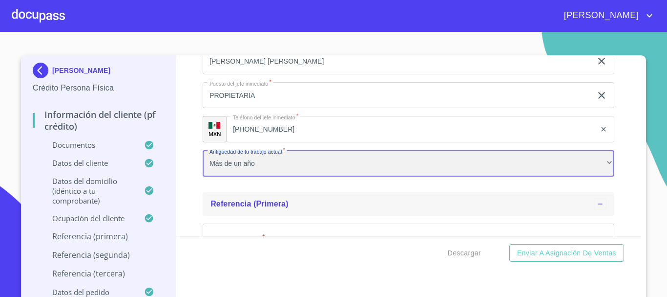
scroll to position [4953, 0]
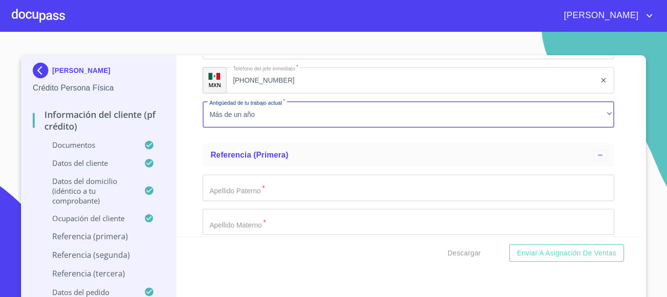
click at [294, 195] on input "Documento de identificación.   *" at bounding box center [409, 187] width 412 height 26
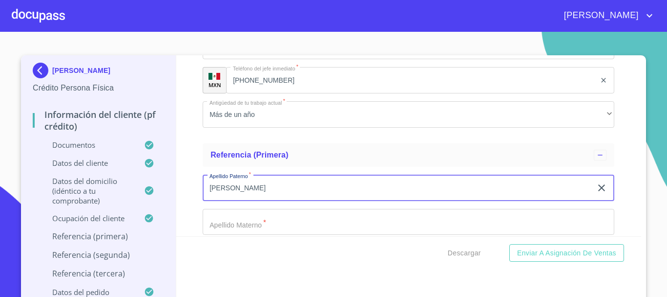
scroll to position [5002, 0]
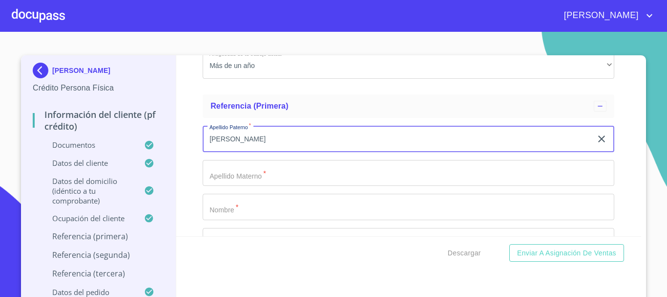
type input "[PERSON_NAME]"
click at [291, 178] on input "Documento de identificación.   *" at bounding box center [409, 173] width 412 height 26
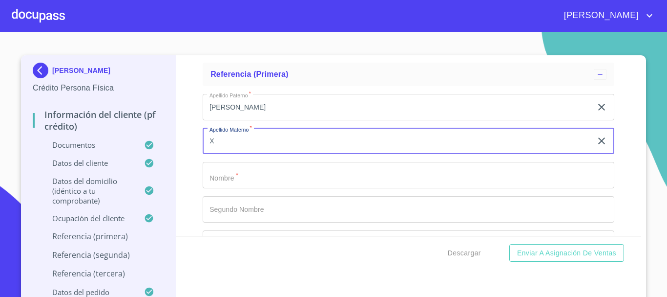
scroll to position [5051, 0]
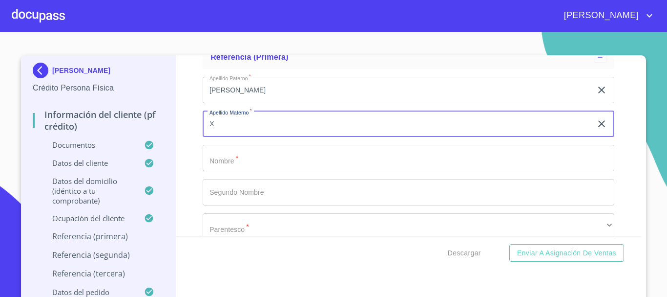
type input "X"
click at [288, 171] on input "Documento de identificación.   *" at bounding box center [409, 158] width 412 height 26
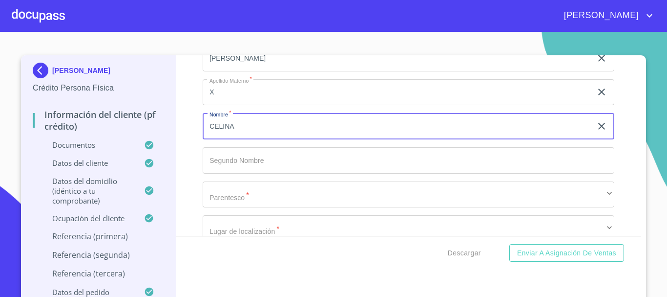
scroll to position [5100, 0]
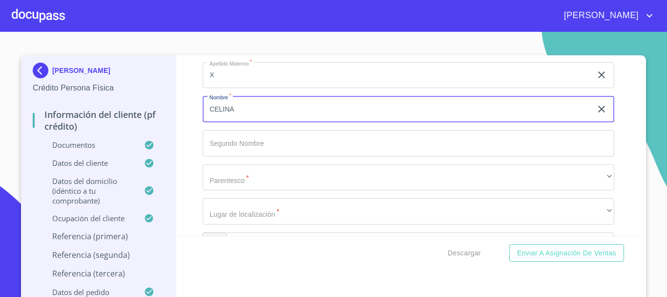
type input "CELINA"
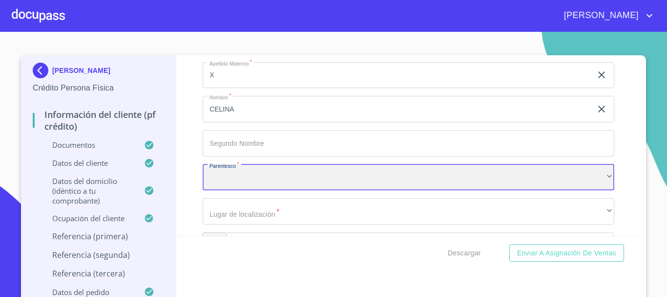
click at [282, 176] on div "​" at bounding box center [409, 177] width 412 height 26
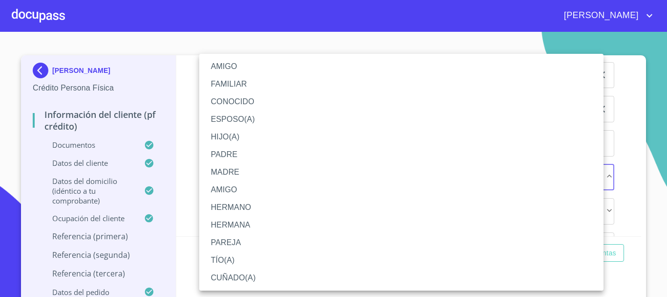
click at [248, 67] on li "AMIGO" at bounding box center [401, 67] width 405 height 18
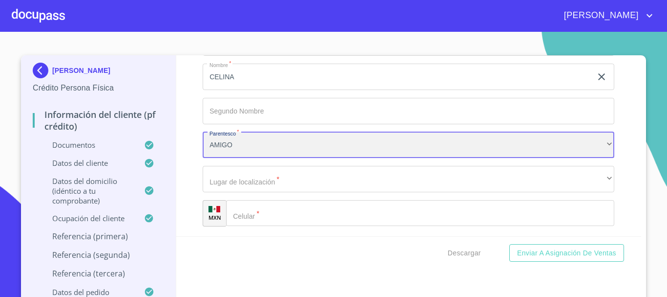
scroll to position [5149, 0]
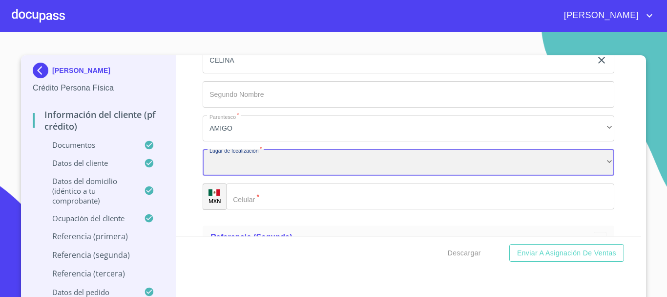
click at [277, 175] on div "​" at bounding box center [409, 162] width 412 height 26
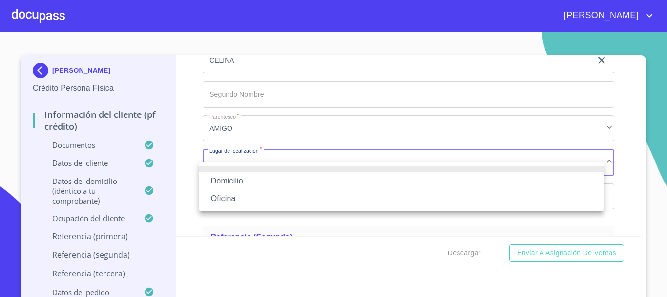
click at [269, 196] on li "Oficina" at bounding box center [401, 199] width 405 height 18
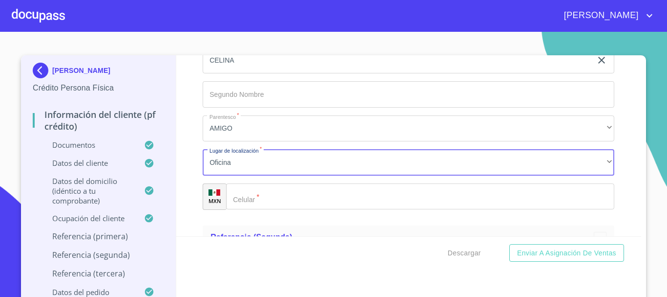
click at [269, 205] on input "Documento de identificación.   *" at bounding box center [420, 196] width 388 height 26
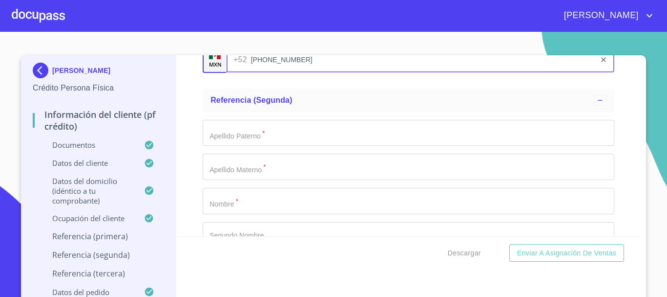
scroll to position [5246, 0]
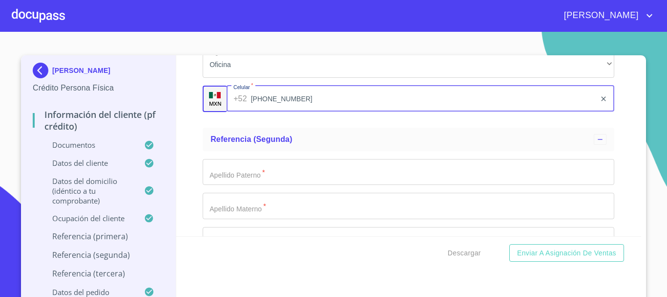
type input "[PHONE_NUMBER]"
click at [266, 185] on input "Documento de identificación.   *" at bounding box center [409, 172] width 412 height 26
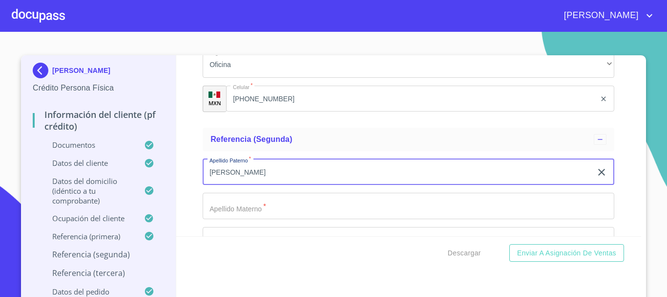
type input "[PERSON_NAME]"
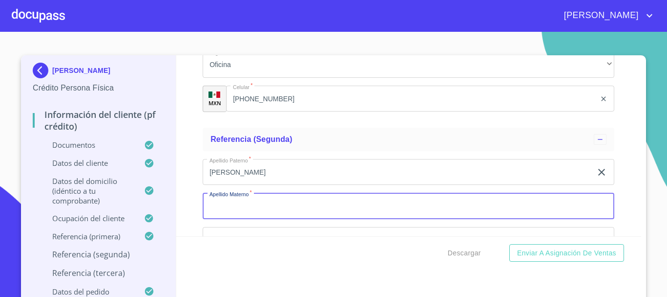
click at [249, 219] on input "Documento de identificación.   *" at bounding box center [409, 205] width 412 height 26
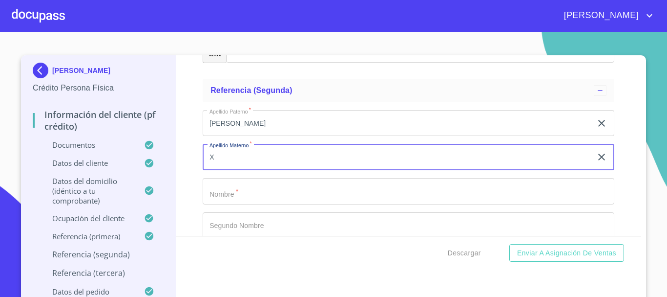
type input "X"
click at [248, 204] on input "Documento de identificación.   *" at bounding box center [409, 191] width 412 height 26
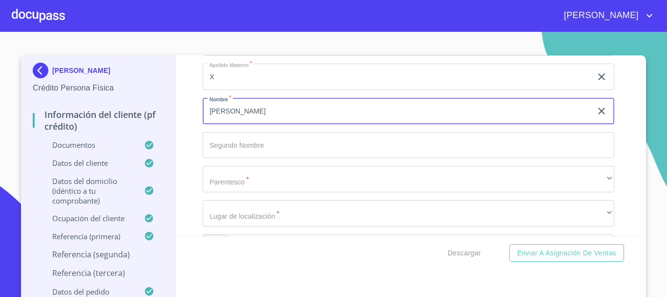
scroll to position [5393, 0]
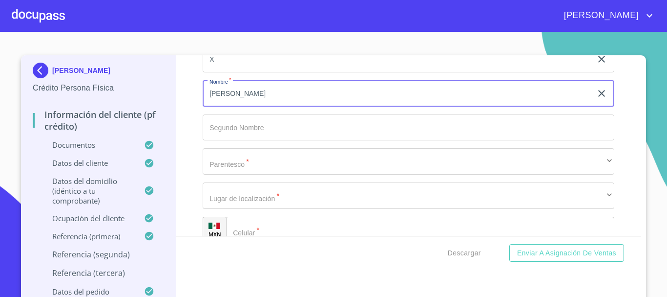
type input "[PERSON_NAME]"
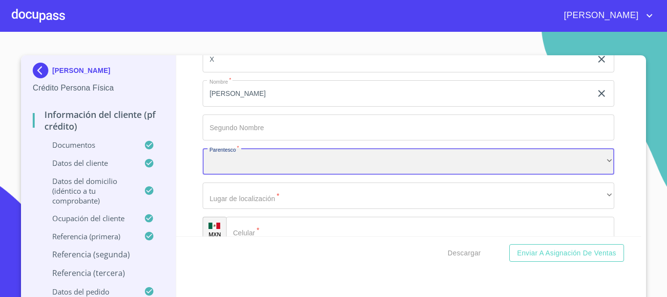
click at [252, 173] on div "​" at bounding box center [409, 161] width 412 height 26
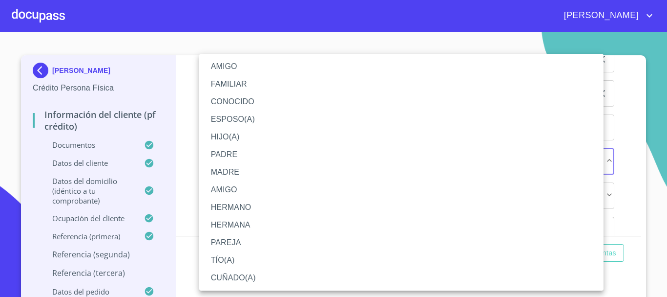
click at [243, 64] on li "AMIGO" at bounding box center [401, 67] width 405 height 18
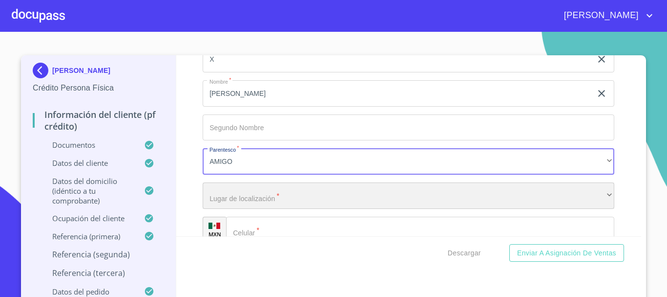
click at [258, 209] on div "​" at bounding box center [409, 195] width 412 height 26
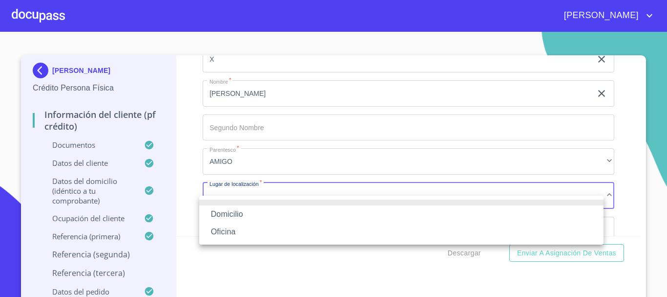
click at [249, 227] on li "Oficina" at bounding box center [401, 232] width 405 height 18
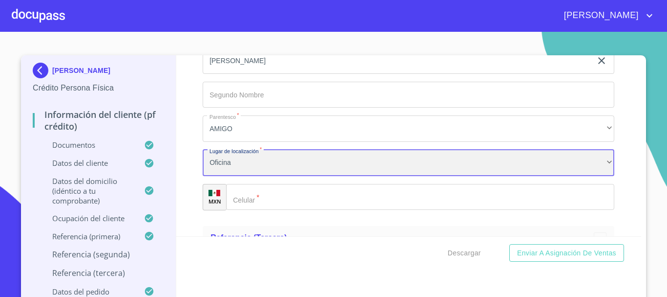
scroll to position [5442, 0]
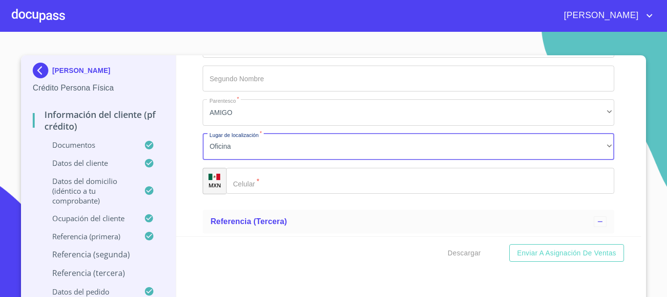
click at [252, 194] on input "Documento de identificación.   *" at bounding box center [420, 181] width 388 height 26
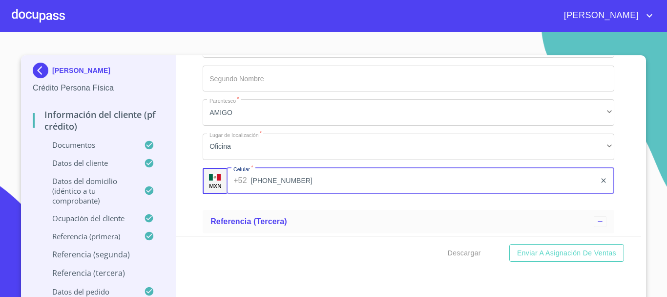
scroll to position [5588, 0]
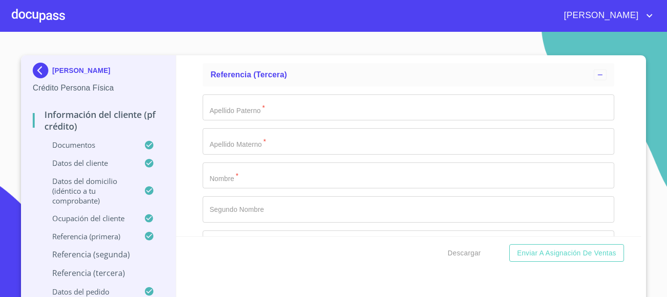
type input "[PHONE_NUMBER]"
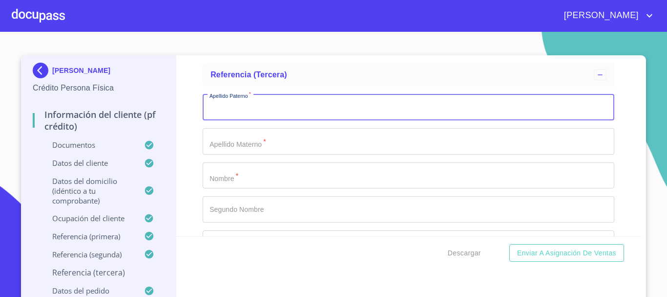
click at [262, 121] on input "Documento de identificación.   *" at bounding box center [409, 107] width 412 height 26
type input "[PERSON_NAME]"
click at [230, 154] on input "Documento de identificación.   *" at bounding box center [409, 141] width 412 height 26
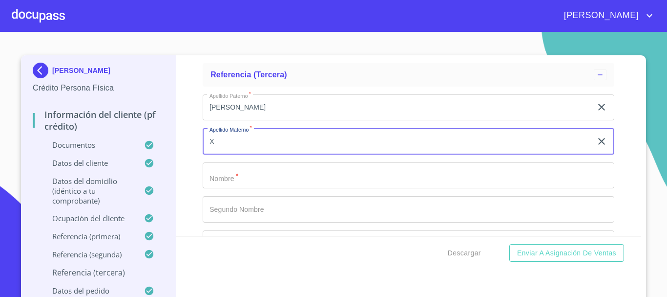
type input "X"
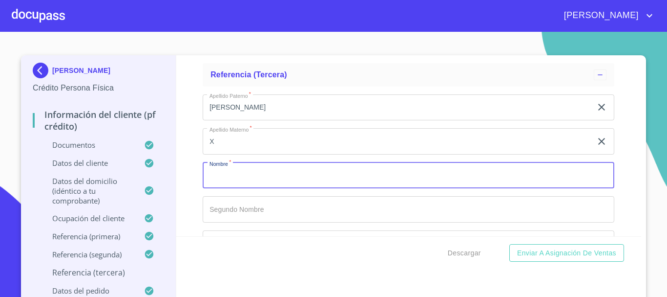
click at [240, 189] on input "Documento de identificación.   *" at bounding box center [409, 175] width 412 height 26
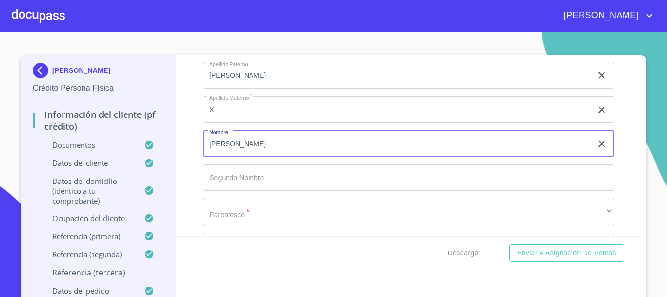
scroll to position [5637, 0]
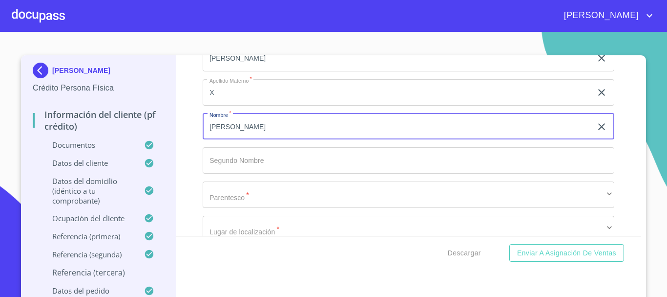
type input "[PERSON_NAME]"
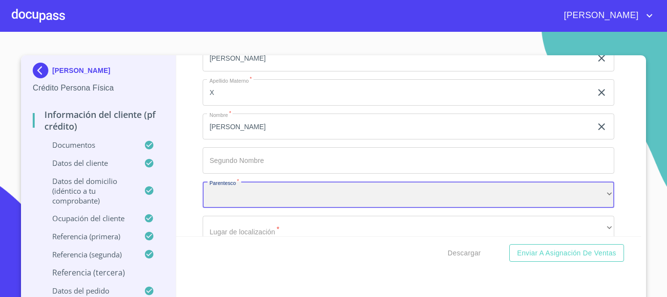
click at [245, 208] on div "​" at bounding box center [409, 194] width 412 height 26
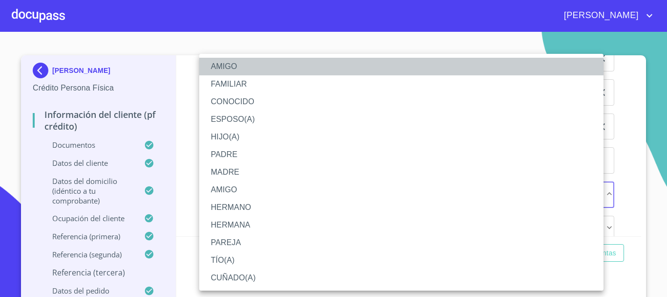
click at [240, 68] on li "AMIGO" at bounding box center [401, 67] width 405 height 18
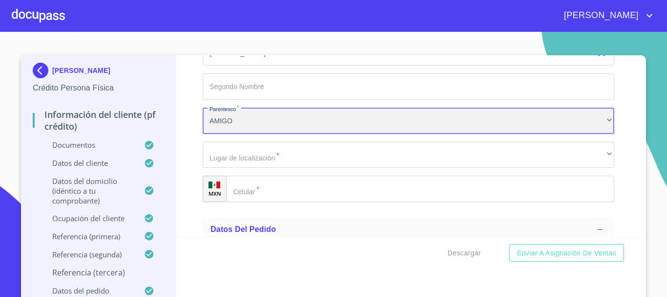
scroll to position [5735, 0]
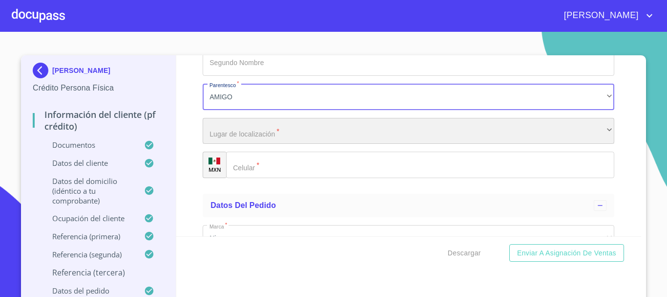
click at [258, 141] on div "​" at bounding box center [409, 131] width 412 height 26
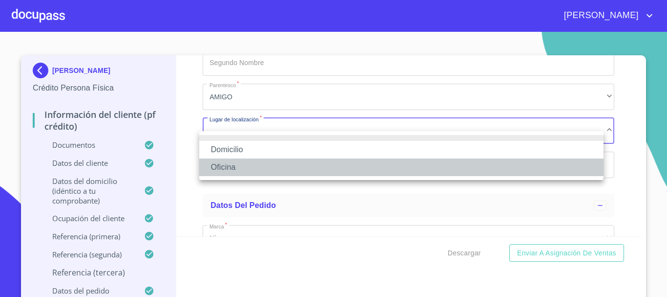
click at [255, 165] on li "Oficina" at bounding box center [401, 167] width 405 height 18
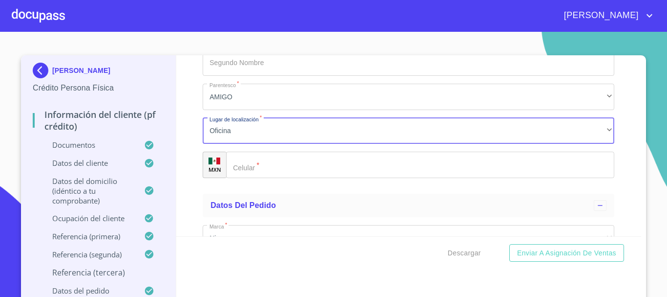
click at [255, 178] on input "Documento de identificación.   *" at bounding box center [420, 164] width 388 height 26
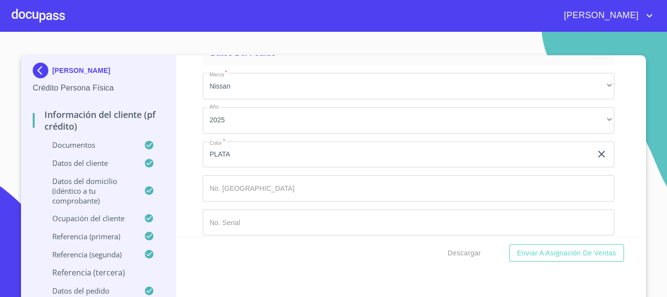
scroll to position [5909, 0]
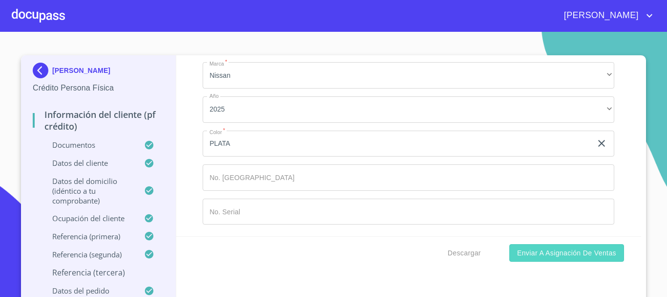
type input "[PHONE_NUMBER]"
click at [543, 253] on span "Enviar a Asignación de Ventas" at bounding box center [566, 253] width 99 height 12
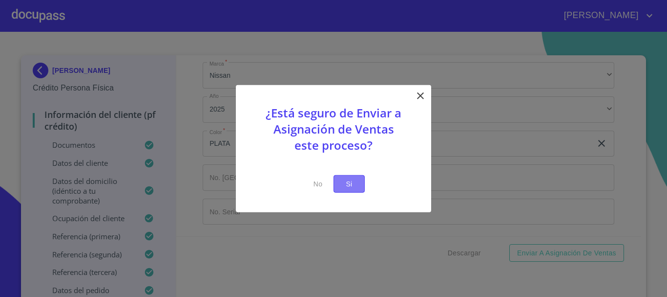
click at [348, 185] on span "Si" at bounding box center [350, 183] width 16 height 12
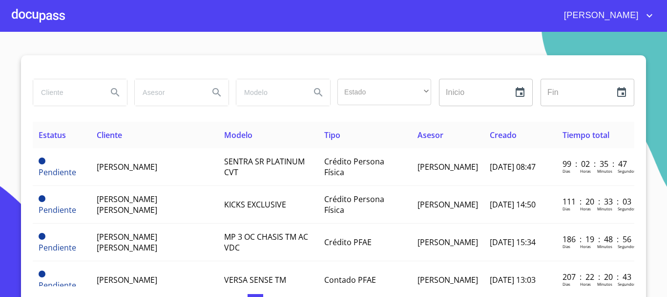
click at [75, 94] on input "search" at bounding box center [66, 92] width 66 height 26
type input "[PERSON_NAME]"
click at [111, 92] on icon "Search" at bounding box center [115, 92] width 8 height 8
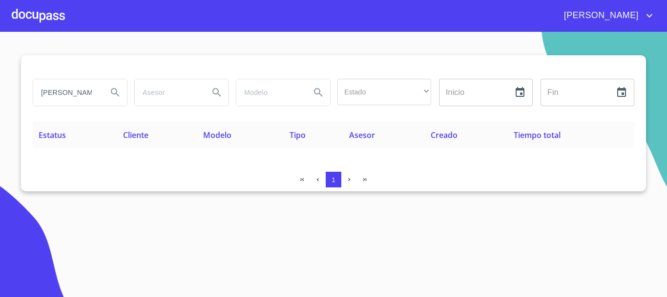
click at [47, 6] on div at bounding box center [38, 15] width 53 height 31
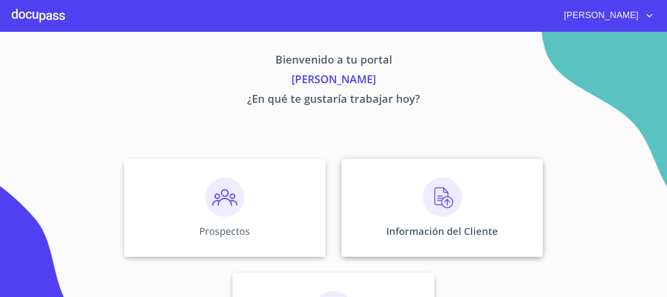
scroll to position [49, 0]
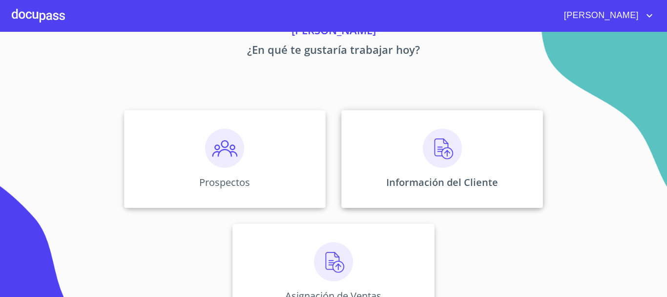
click at [436, 146] on img at bounding box center [442, 147] width 39 height 39
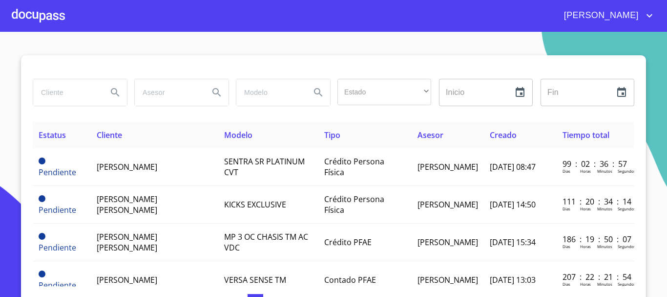
click at [75, 95] on input "search" at bounding box center [66, 92] width 66 height 26
click at [112, 90] on icon "Search" at bounding box center [115, 92] width 8 height 8
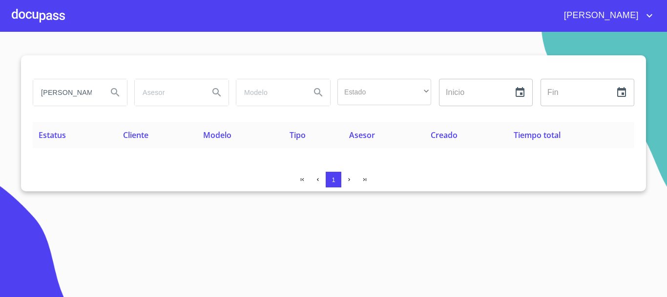
click at [67, 91] on input "[PERSON_NAME]" at bounding box center [66, 92] width 66 height 26
type input "[PERSON_NAME]"
click at [116, 93] on icon "Search" at bounding box center [115, 92] width 8 height 8
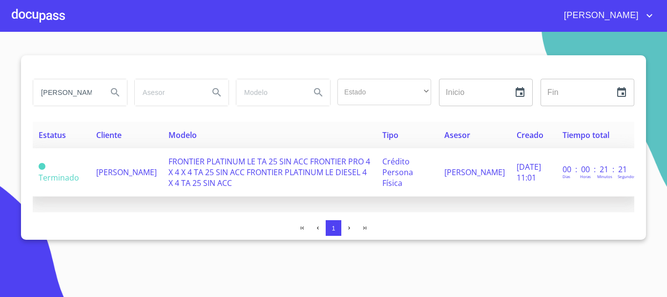
click at [234, 175] on span "FRONTIER PLATINUM LE TA 25 SIN ACC FRONTIER PRO 4 X 4 X 4 TA 25 SIN ACC FRONTIE…" at bounding box center [270, 172] width 202 height 32
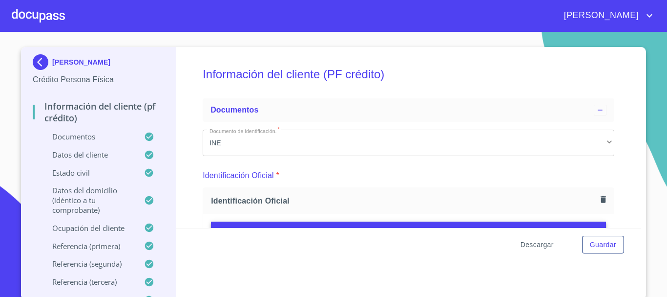
scroll to position [11, 0]
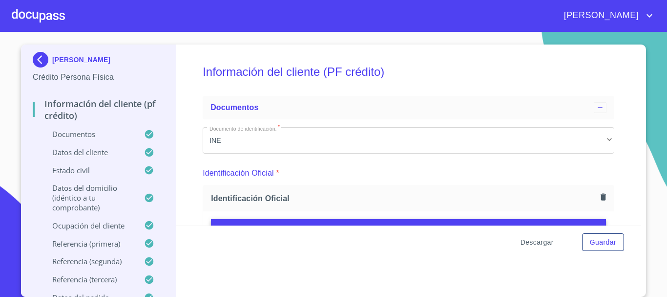
click at [540, 244] on span "Descargar" at bounding box center [537, 242] width 33 height 12
